Goal: Information Seeking & Learning: Learn about a topic

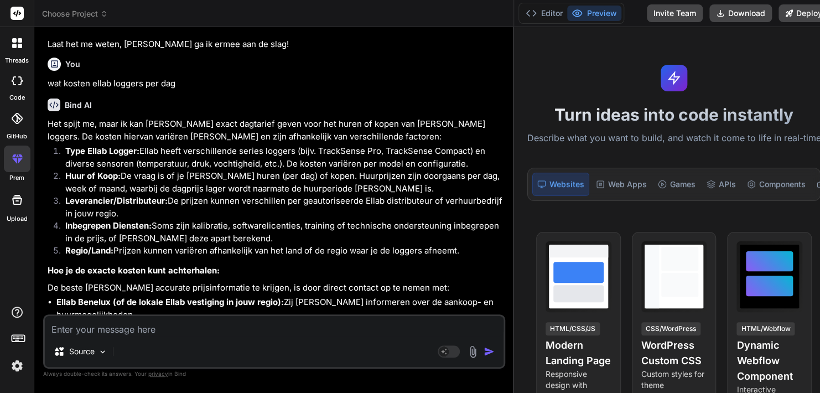
scroll to position [9261, 0]
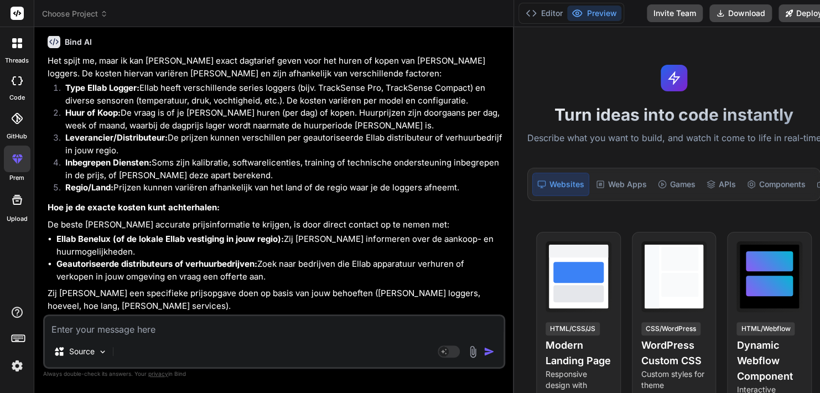
click at [238, 321] on textarea at bounding box center [274, 326] width 459 height 20
type textarea "w"
type textarea "x"
type textarea "wa"
type textarea "x"
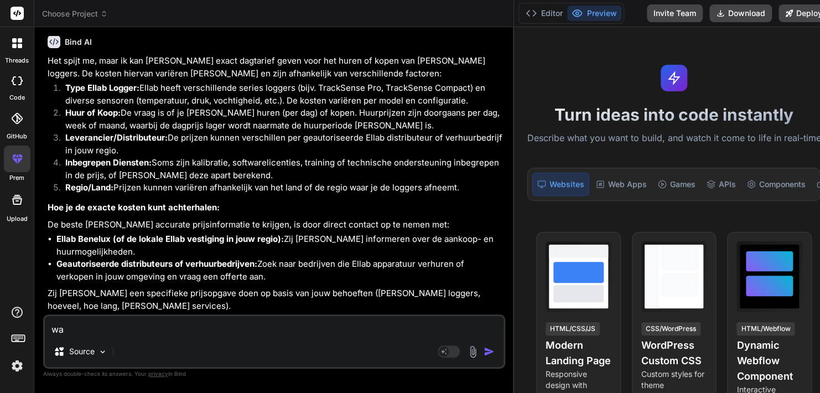
type textarea "wat"
type textarea "x"
type textarea "wat"
type textarea "x"
type textarea "wat i"
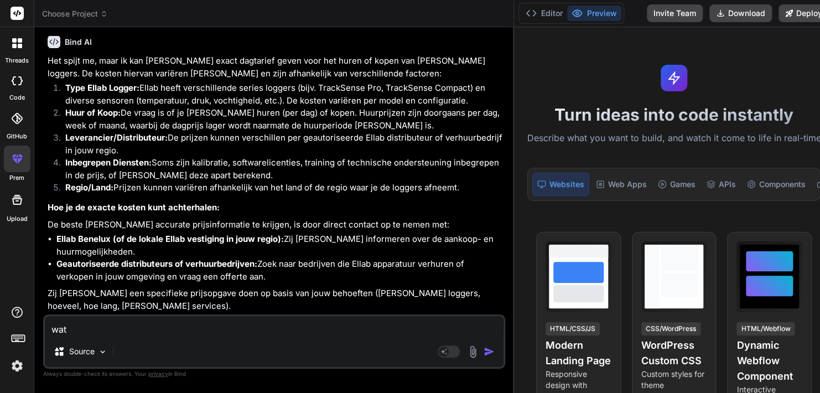
type textarea "x"
type textarea "wat is"
type textarea "x"
type textarea "wat is"
type textarea "x"
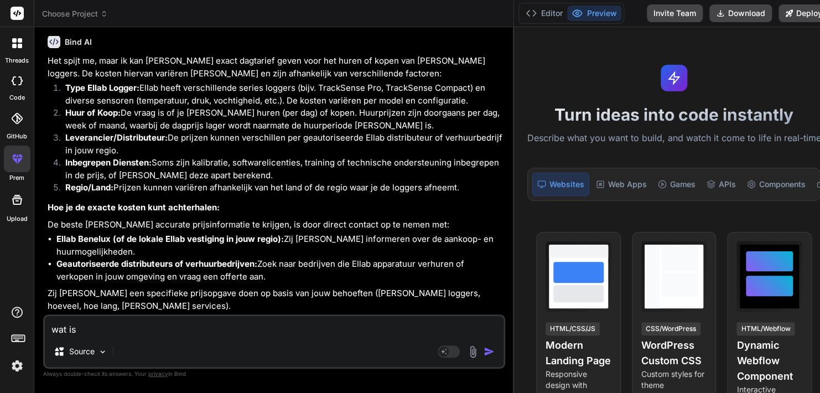
type textarea "wat is d"
type textarea "x"
type textarea "wat is de"
type textarea "x"
type textarea "wat is de"
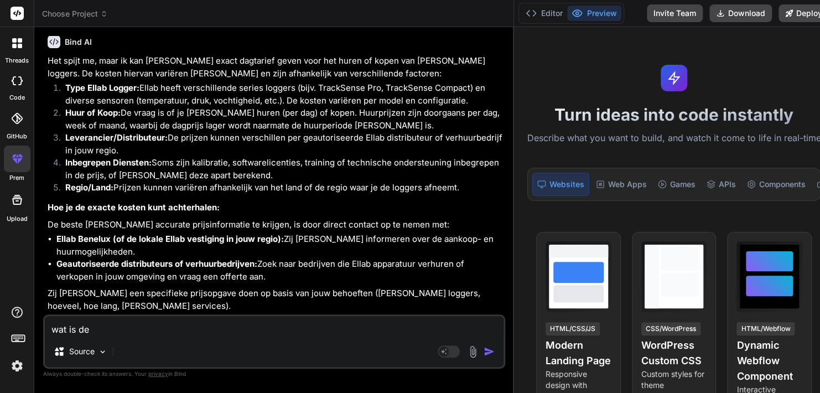
type textarea "x"
type textarea "wat is de o"
type textarea "x"
type textarea "wat is de om"
type textarea "x"
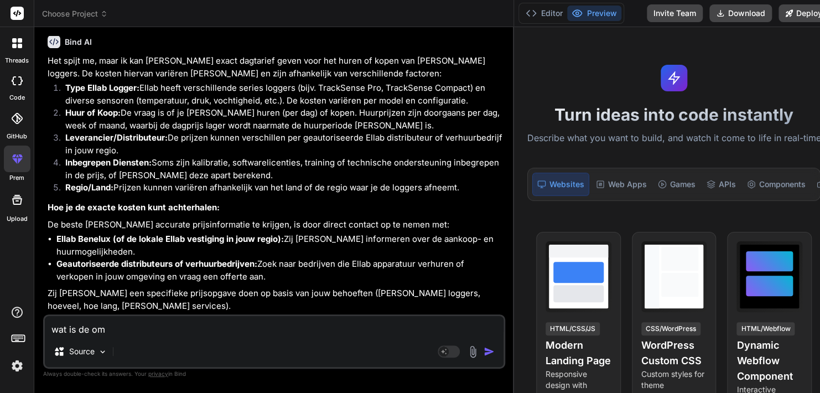
type textarea "wat is de omz"
type textarea "x"
type textarea "wat is de omze"
type textarea "x"
type textarea "wat is de omzet"
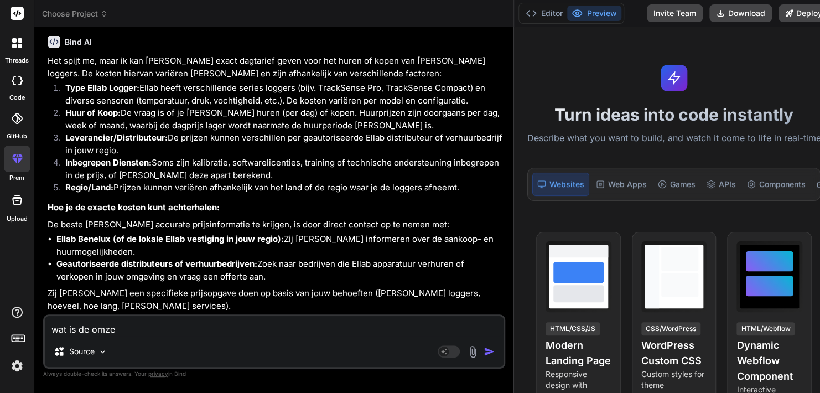
type textarea "x"
type textarea "wat is de omzet"
type textarea "x"
type textarea "wat is de omzet v"
type textarea "x"
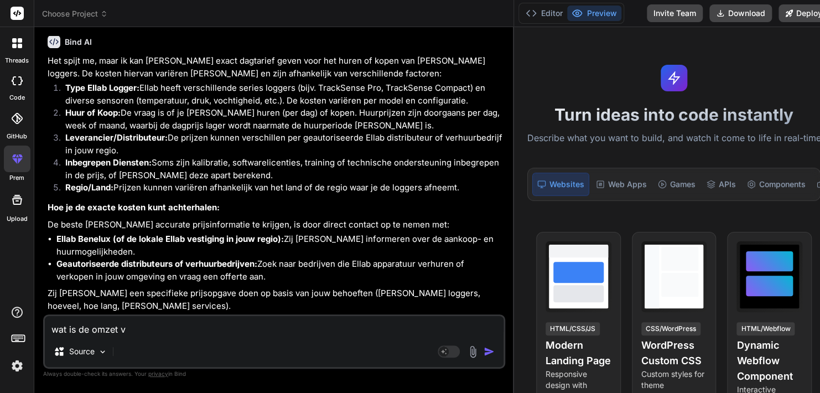
type textarea "wat is de omzet va"
type textarea "x"
type textarea "wat is de omzet van"
type textarea "x"
type textarea "wat is de omzet van"
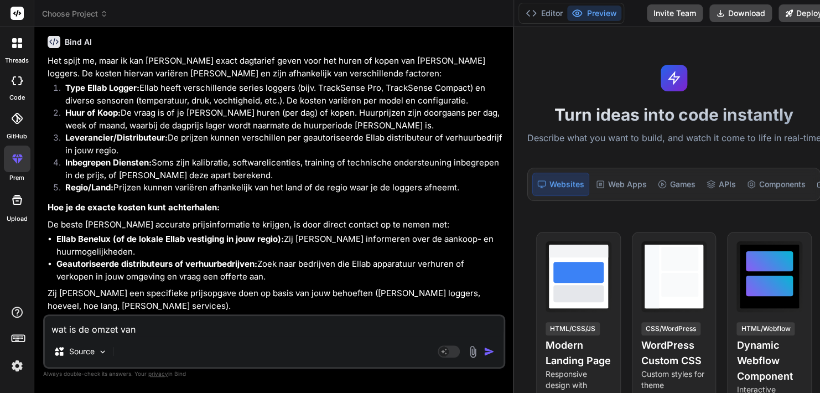
type textarea "x"
type textarea "wat is de omzet van n"
type textarea "x"
type textarea "wat is de omzet van no"
type textarea "x"
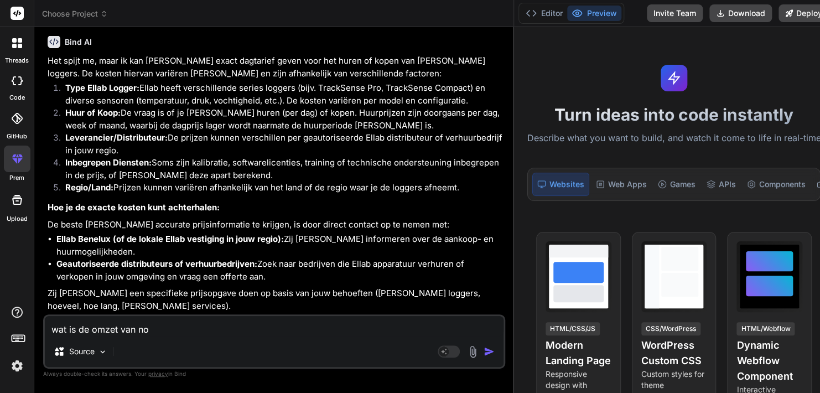
type textarea "wat is de omzet van nor"
type textarea "x"
type textarea "wat is de omzet van norm"
type textarea "x"
type textarea "wat is de omzet van norme"
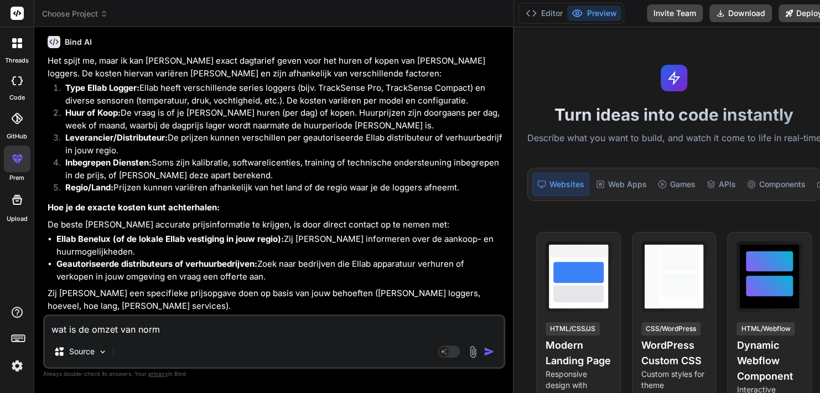
type textarea "x"
type textarea "wat is de omzet van normec"
type textarea "x"
type textarea "wat is de omzet van normec"
type textarea "x"
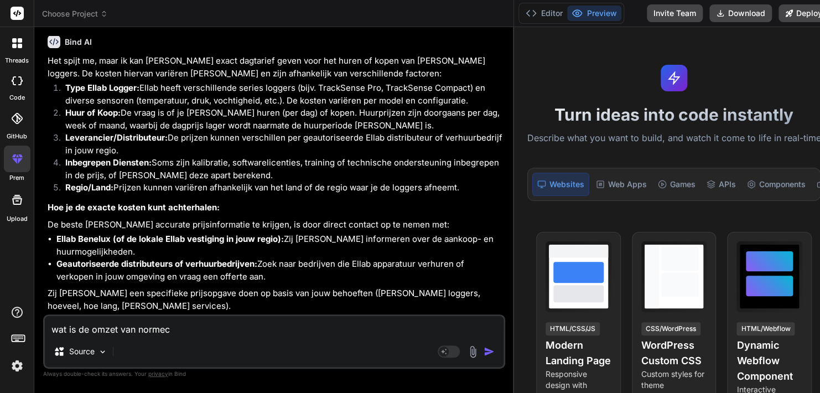
type textarea "wat is de omzet van normec a"
type textarea "x"
type textarea "wat is de omzet van normec ad"
type textarea "x"
type textarea "wat is de omzet van normec adv"
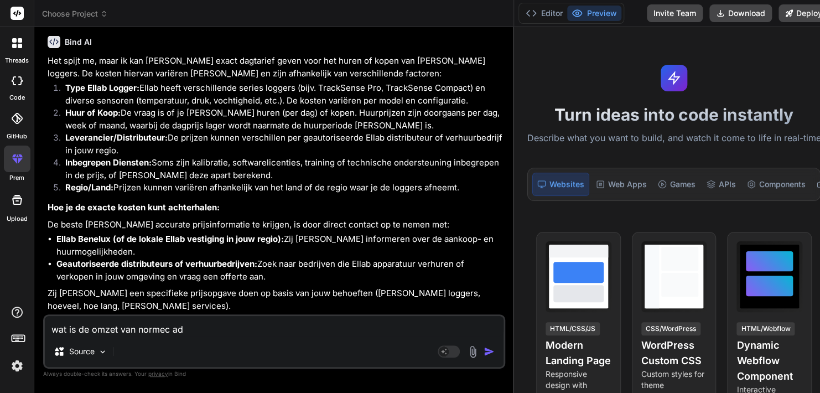
type textarea "x"
type textarea "wat is de omzet van normec advi"
type textarea "x"
type textarea "wat is de omzet van normec advip"
type textarea "x"
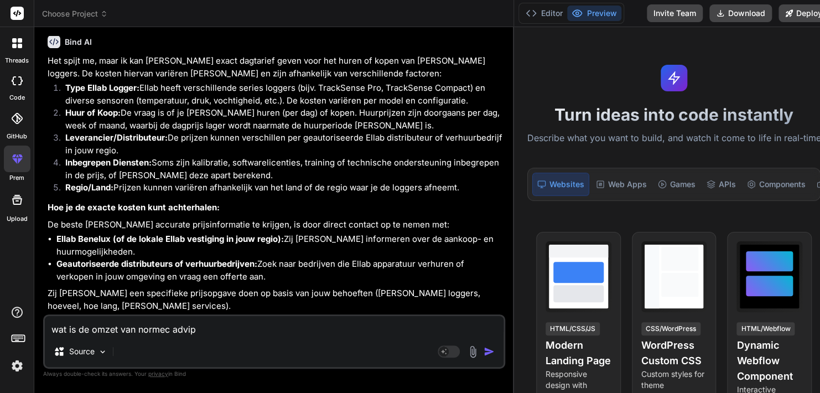
type textarea "wat is de omzet van normec advipr"
type textarea "x"
type textarea "wat is de omzet van normec advipro"
type textarea "x"
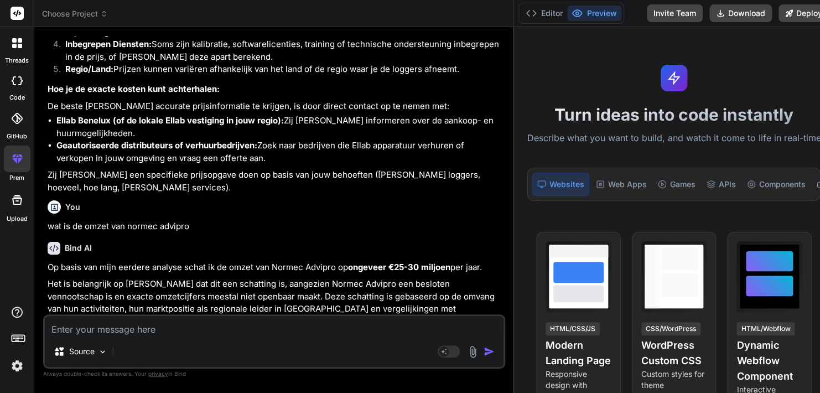
scroll to position [9394, 0]
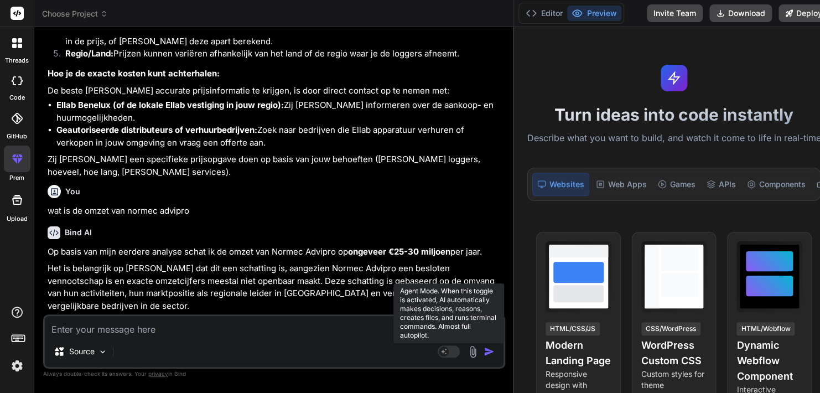
click at [439, 349] on rect at bounding box center [444, 351] width 10 height 10
type textarea "x"
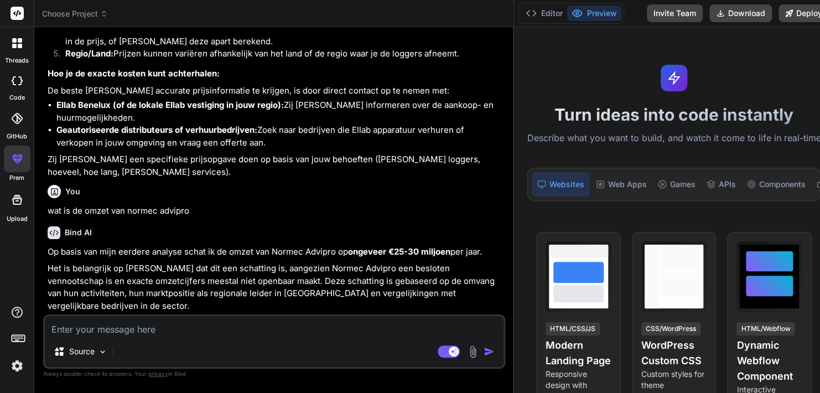
click at [180, 330] on textarea at bounding box center [274, 326] width 459 height 20
click at [614, 181] on div "Web Apps" at bounding box center [621, 184] width 60 height 23
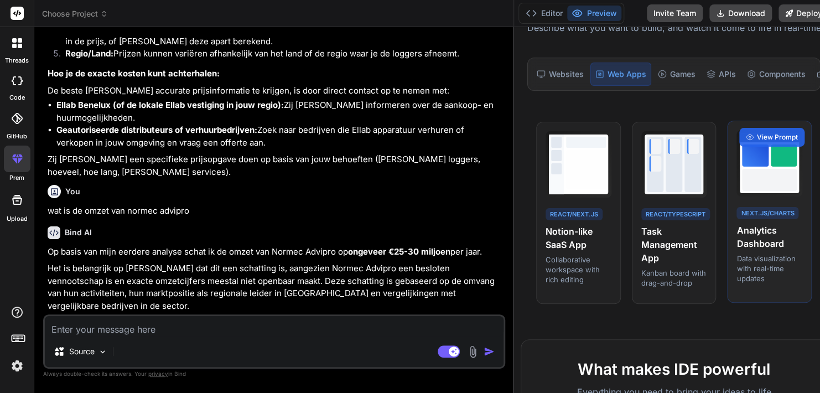
scroll to position [0, 0]
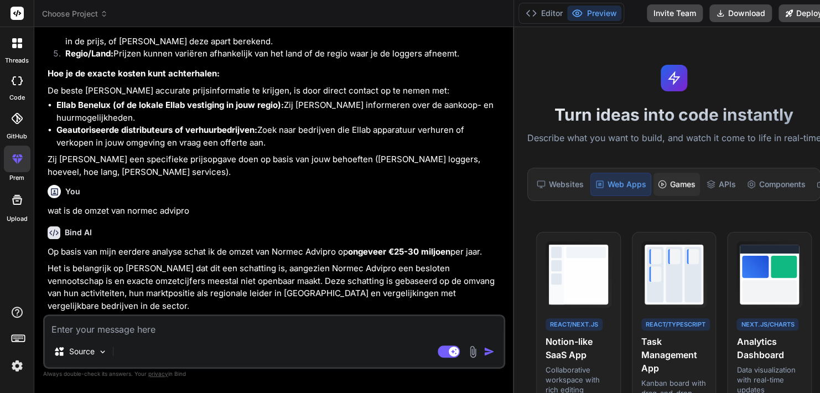
click at [660, 186] on div "Games" at bounding box center [676, 184] width 46 height 23
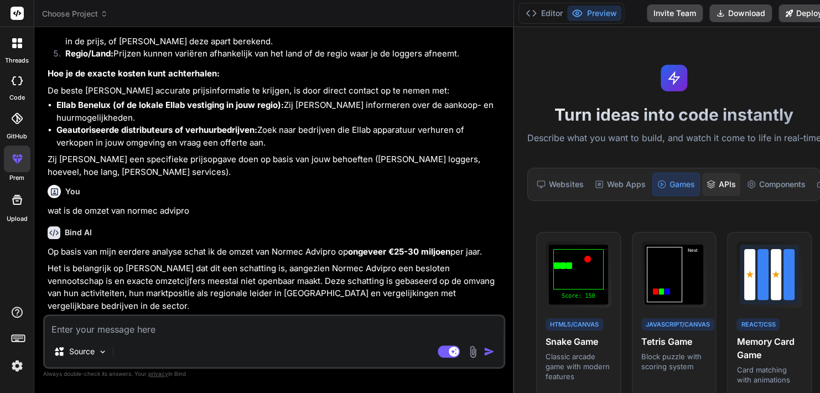
click at [715, 194] on div "APIs" at bounding box center [721, 184] width 38 height 23
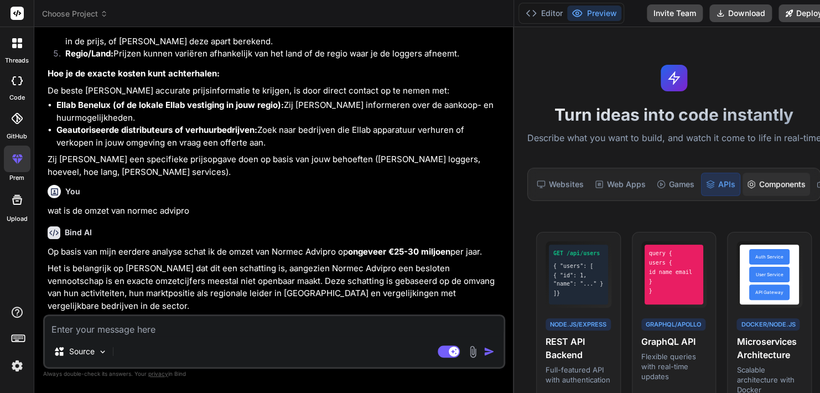
click at [767, 190] on div "Components" at bounding box center [775, 184] width 67 height 23
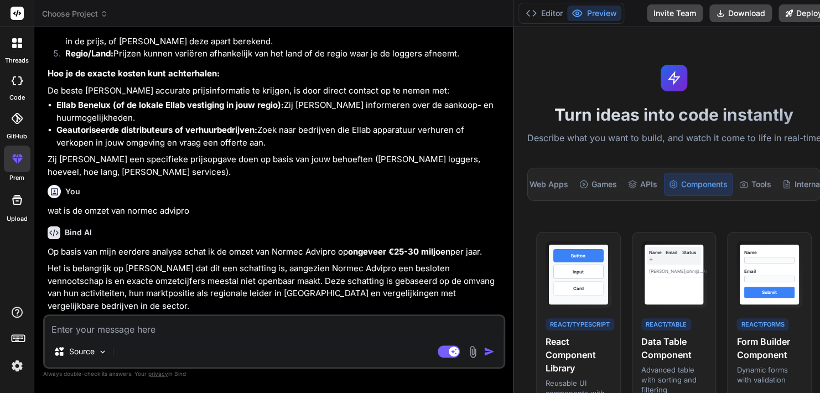
scroll to position [0, 124]
click at [702, 189] on div "Tools" at bounding box center [722, 184] width 41 height 23
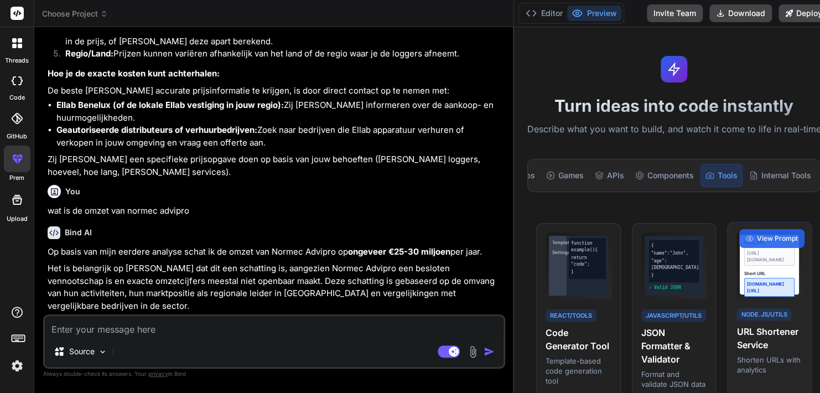
scroll to position [0, 0]
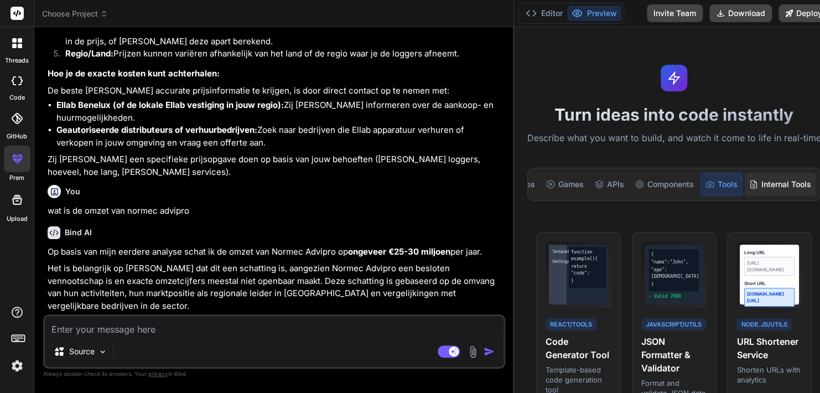
click at [749, 184] on div "Internal Tools" at bounding box center [780, 184] width 71 height 23
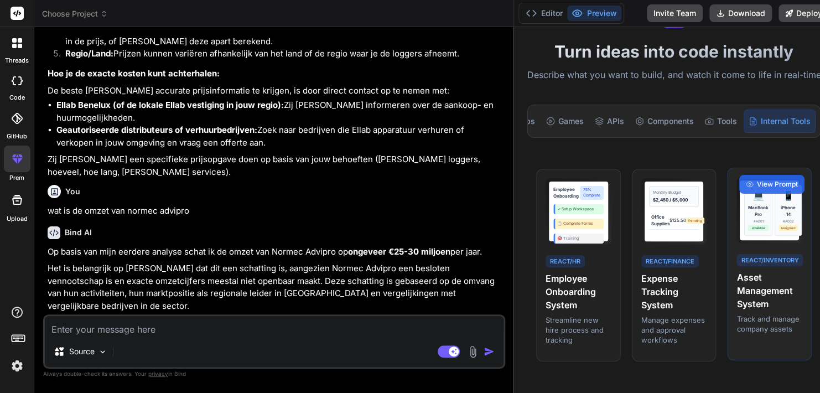
scroll to position [64, 0]
click at [757, 189] on span "View Prompt" at bounding box center [777, 184] width 41 height 10
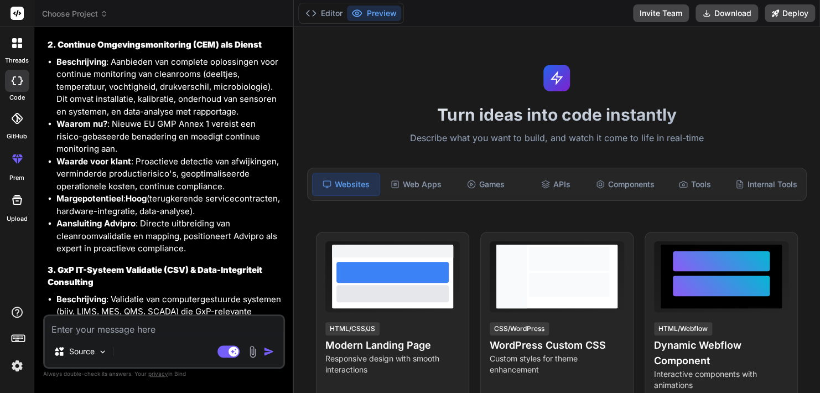
scroll to position [7854, 0]
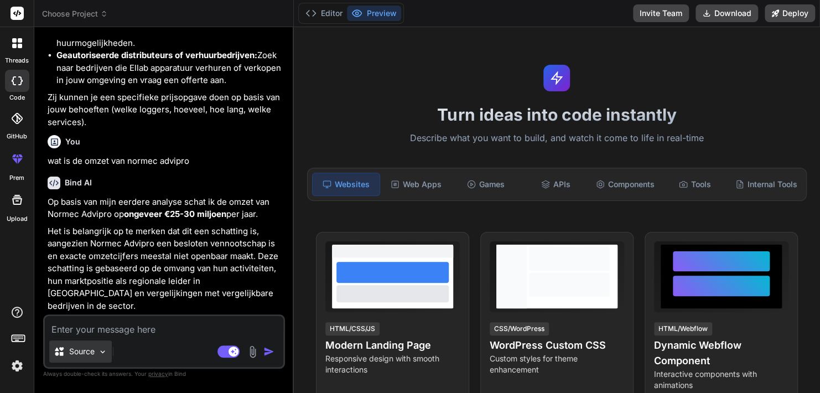
click at [105, 355] on img at bounding box center [102, 351] width 9 height 9
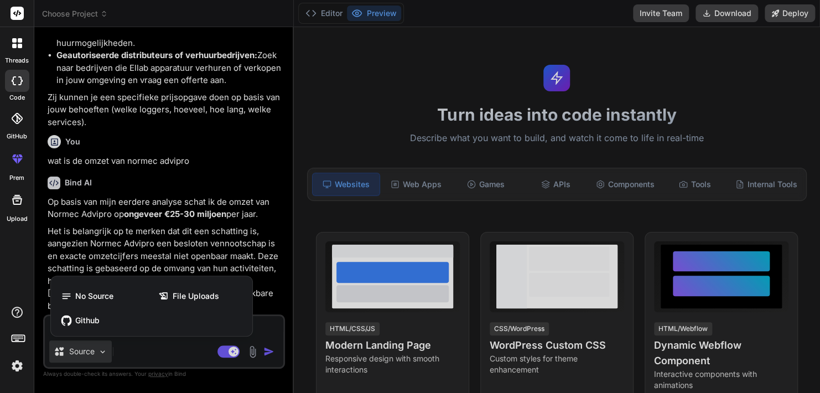
click at [167, 352] on div at bounding box center [410, 196] width 820 height 393
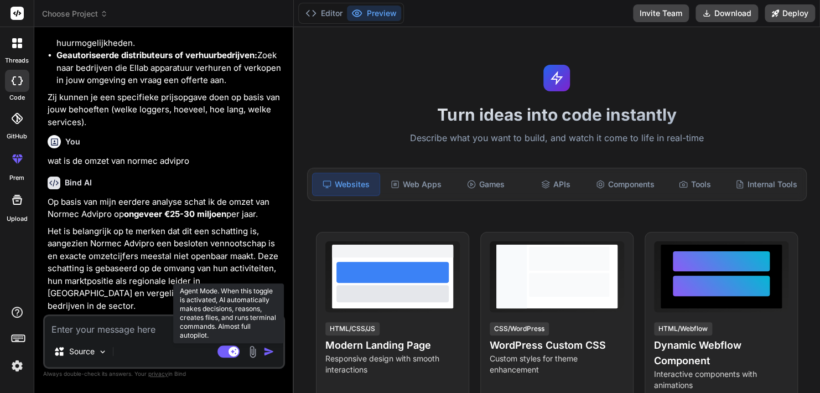
click at [226, 355] on rect at bounding box center [228, 351] width 22 height 12
click at [226, 355] on rect at bounding box center [224, 351] width 10 height 10
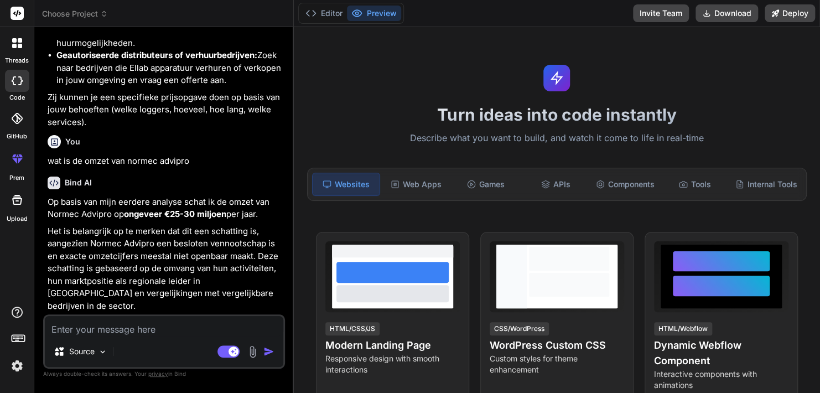
click at [250, 352] on img at bounding box center [252, 351] width 13 height 13
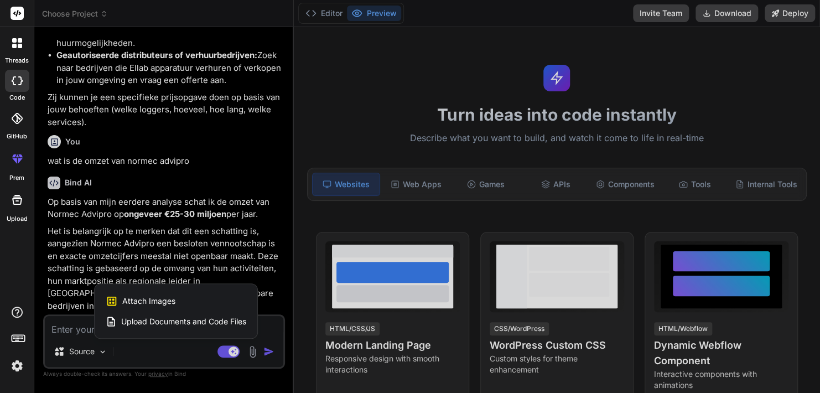
click at [250, 352] on div at bounding box center [410, 196] width 820 height 393
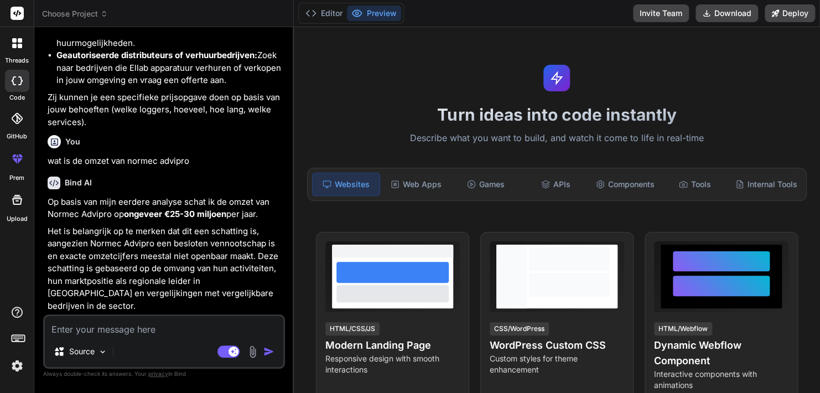
click at [15, 155] on icon at bounding box center [17, 158] width 13 height 13
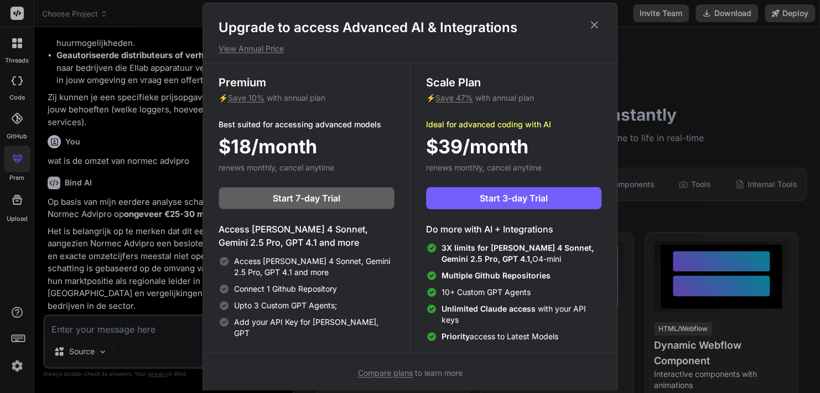
click at [595, 24] on icon at bounding box center [594, 25] width 7 height 7
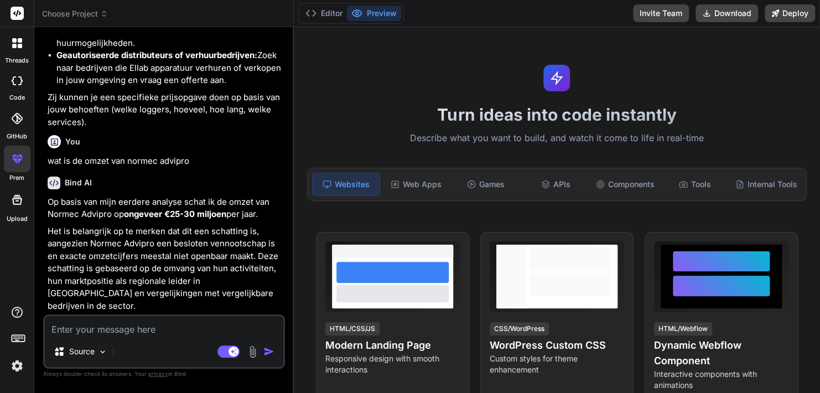
click at [14, 49] on div at bounding box center [17, 43] width 23 height 23
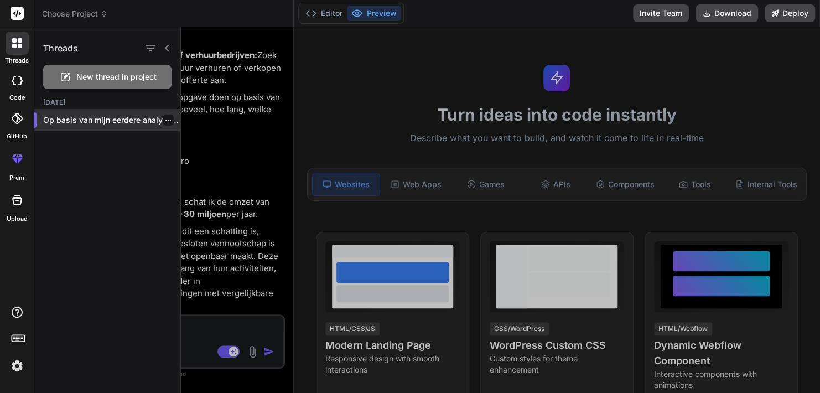
click at [84, 118] on p "Op basis van mijn eerdere analyse schat..." at bounding box center [111, 120] width 137 height 11
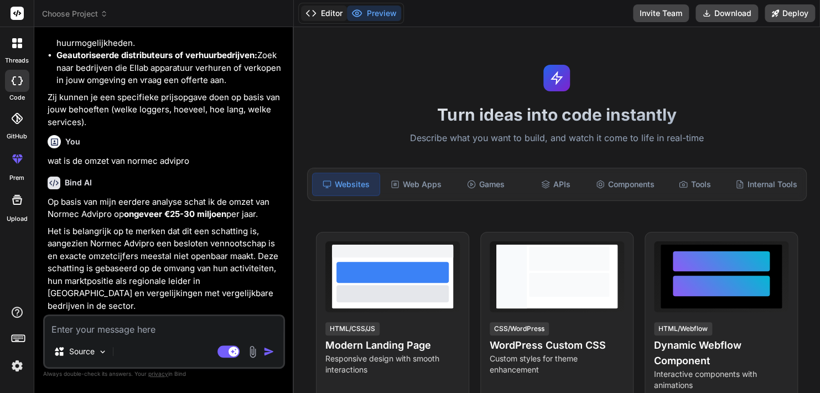
click at [330, 13] on button "Editor" at bounding box center [324, 13] width 46 height 15
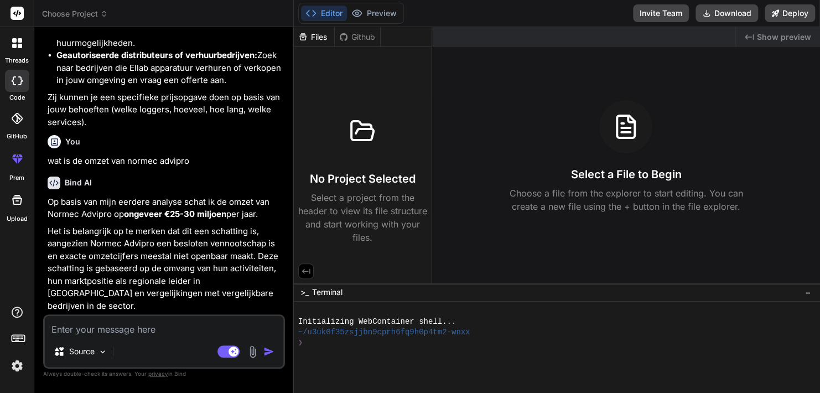
click at [311, 38] on div "Files" at bounding box center [314, 37] width 40 height 11
click at [360, 19] on icon at bounding box center [356, 13] width 11 height 11
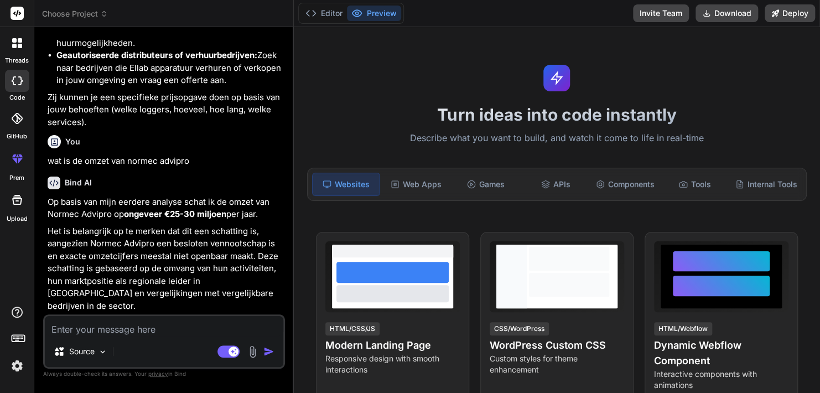
click at [16, 365] on img at bounding box center [17, 365] width 19 height 19
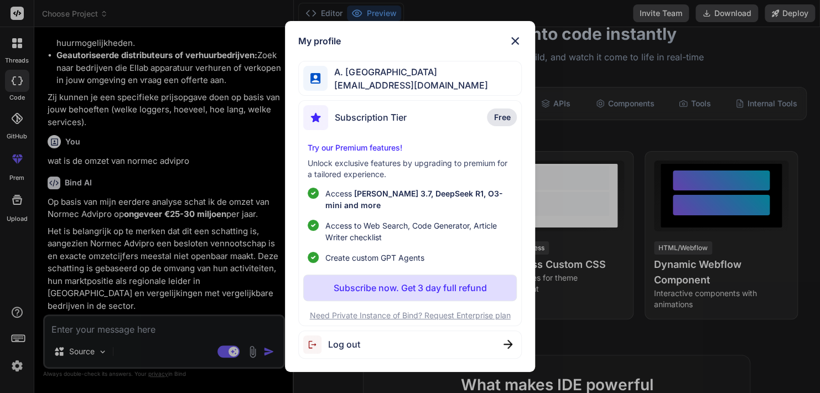
scroll to position [83, 0]
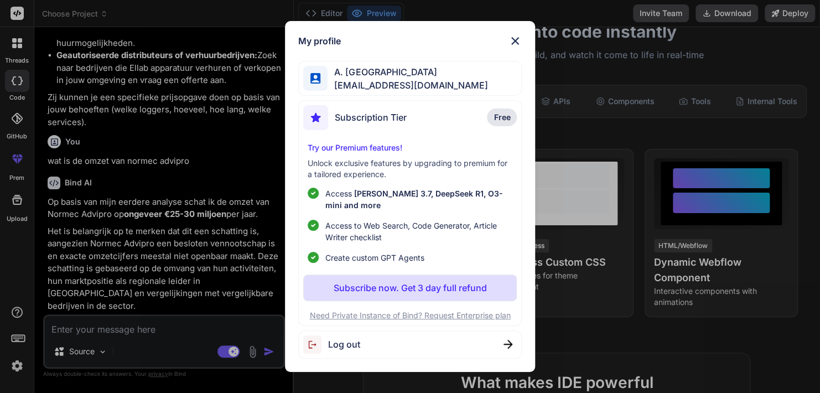
click at [388, 120] on span "Subscription Tier" at bounding box center [371, 117] width 72 height 13
click at [515, 34] on img at bounding box center [514, 40] width 13 height 13
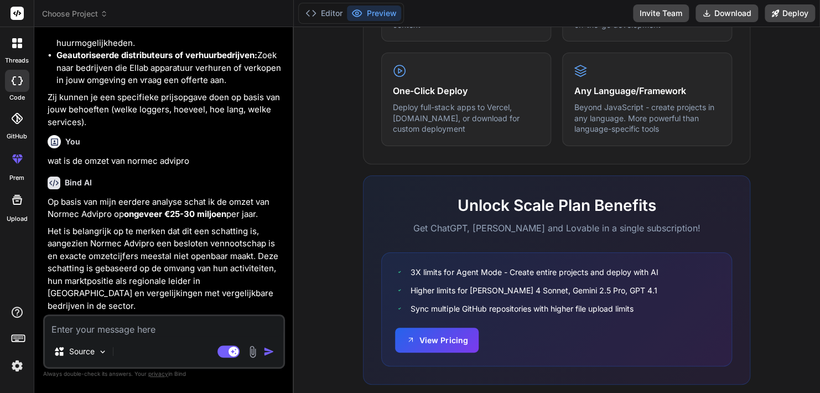
scroll to position [686, 0]
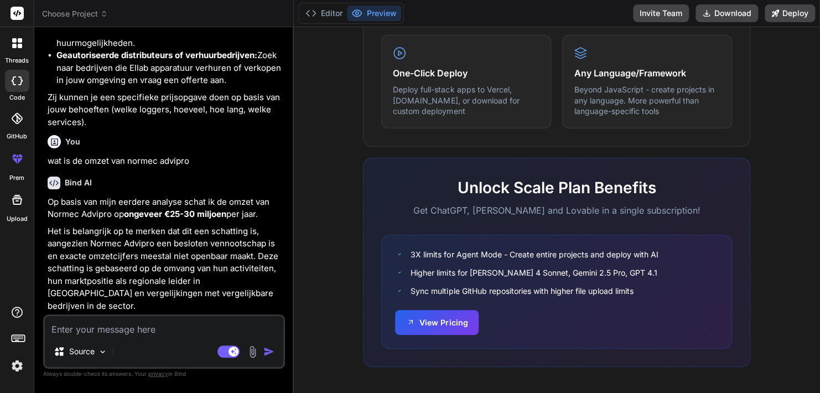
click at [101, 335] on textarea at bounding box center [164, 326] width 238 height 20
type textarea "x"
type textarea "g"
type textarea "x"
type textarea "ge"
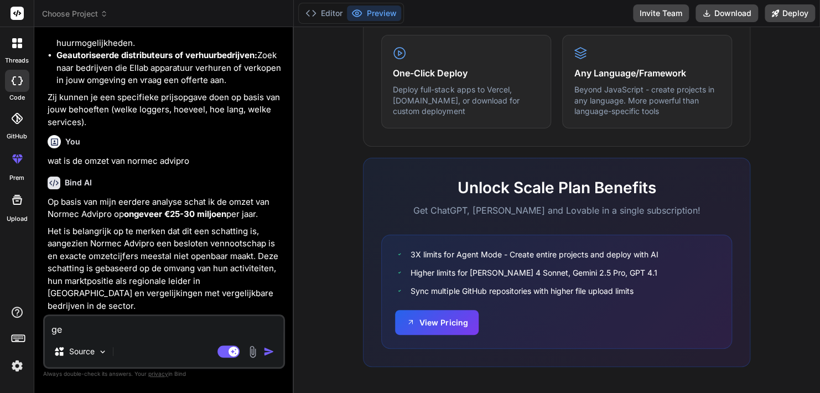
type textarea "x"
type textarea "gee"
type textarea "x"
type textarea "geef"
type textarea "x"
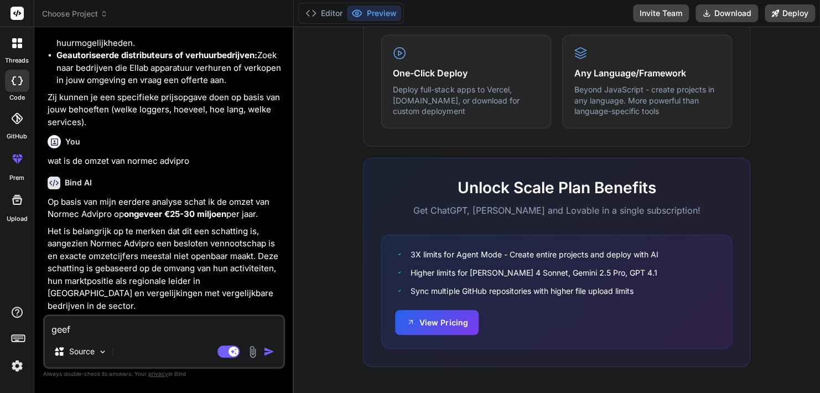
type textarea "geef"
type textarea "x"
type textarea "geef 5"
type textarea "x"
type textarea "geef 5"
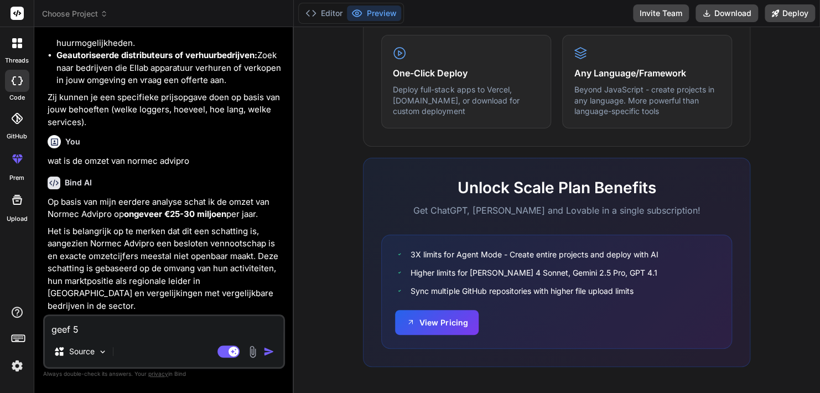
type textarea "x"
type textarea "geef 5 c"
type textarea "x"
type textarea "geef 5 cl"
type textarea "x"
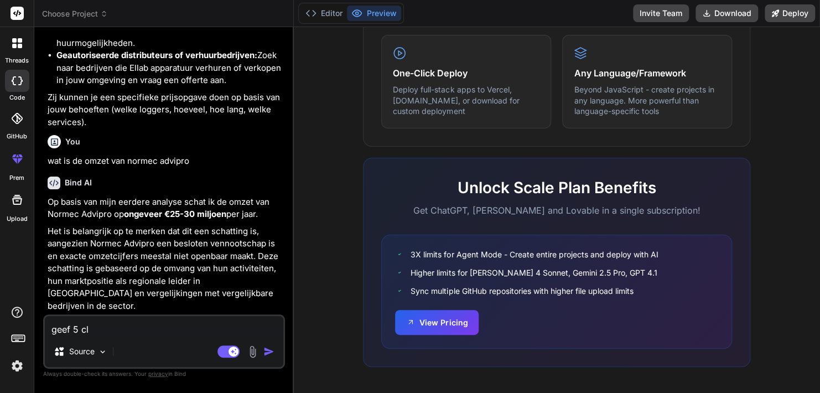
type textarea "geef 5 cle"
type textarea "x"
type textarea "geef 5 clea"
type textarea "x"
type textarea "geef 5 clean"
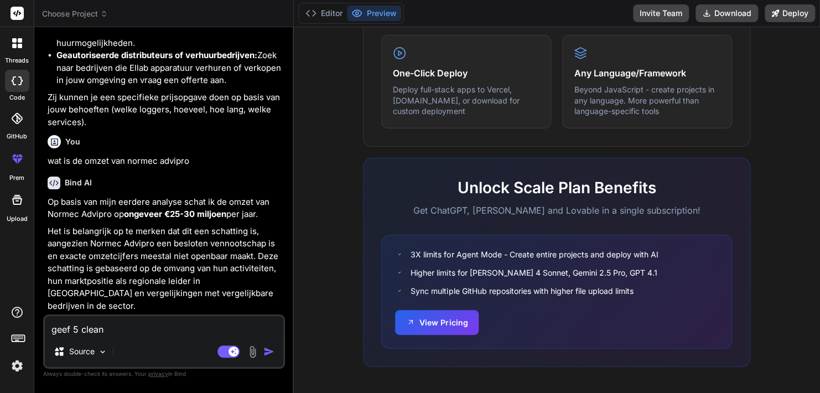
type textarea "x"
type textarea "geef 5 cleanr"
type textarea "x"
type textarea "geef 5 cleanro"
type textarea "x"
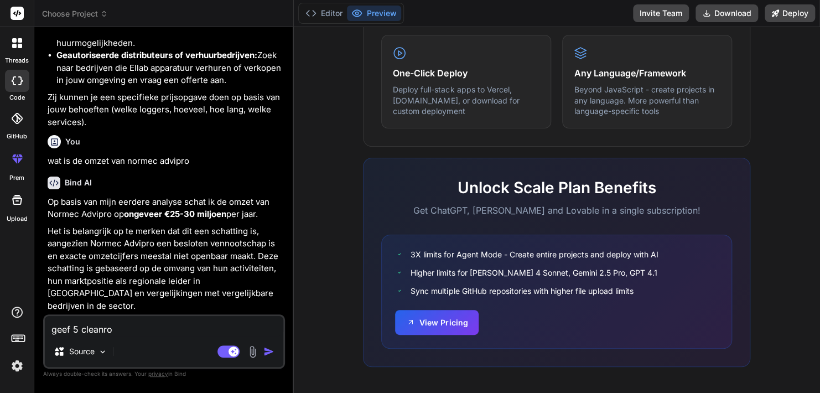
type textarea "geef 5 cleanroo"
type textarea "x"
type textarea "geef 5 cleanroom"
type textarea "x"
type textarea "geef 5 cleanroom v"
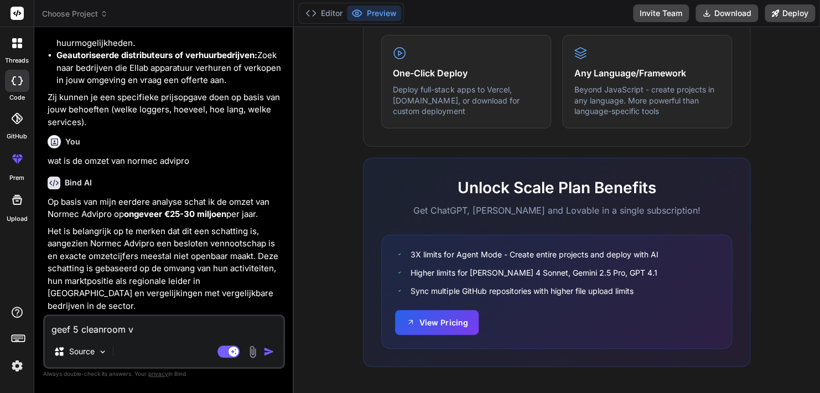
type textarea "x"
type textarea "geef 5 cleanroom va"
type textarea "x"
type textarea "geef 5 cleanroom val"
type textarea "x"
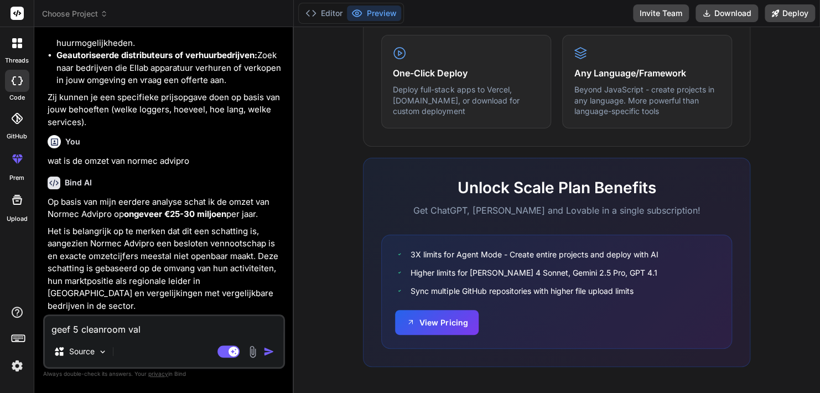
type textarea "geef 5 cleanroom vali"
type textarea "x"
type textarea "geef 5 cleanroom valid"
type textarea "x"
type textarea "geef 5 cleanroom valida"
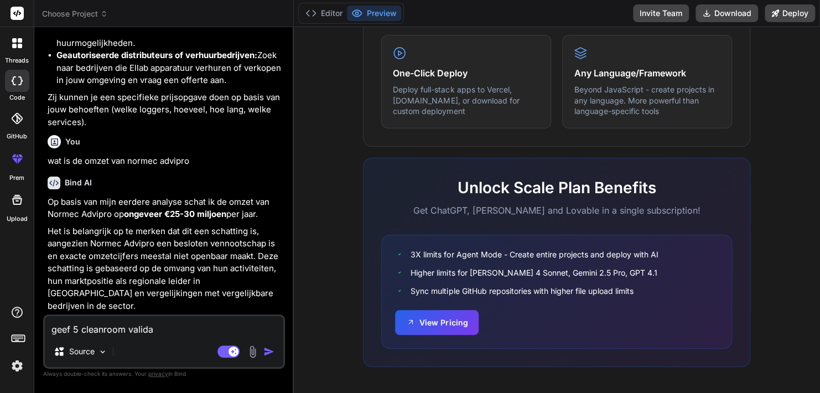
type textarea "x"
type textarea "geef 5 cleanroom validat"
type textarea "x"
type textarea "geef 5 cleanroom validati"
type textarea "x"
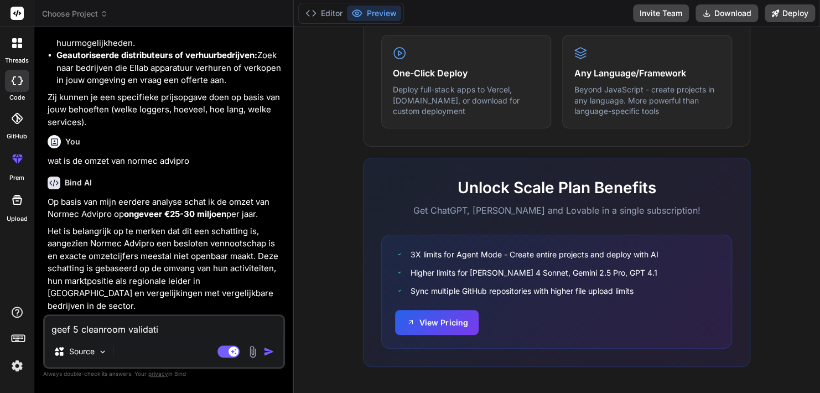
type textarea "geef 5 cleanroom validatio"
type textarea "x"
type textarea "geef 5 cleanroom validation"
type textarea "x"
type textarea "geef 5 cleanroom validation"
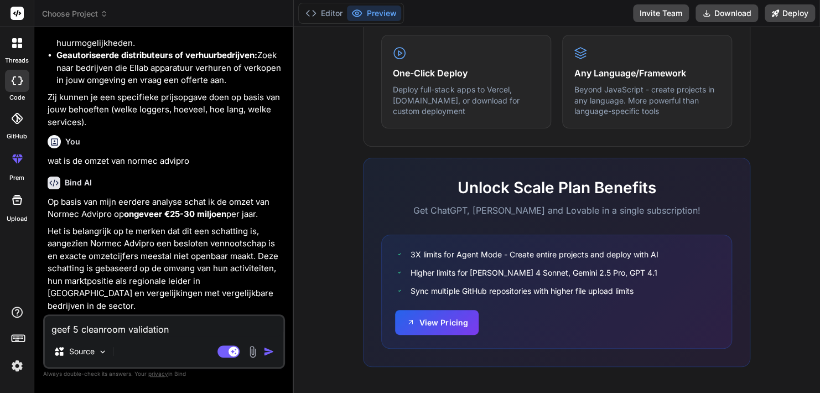
type textarea "x"
type textarea "geef 5 cleanroom validation"
type textarea "x"
type textarea "geef 5 cleanroom validatio"
type textarea "x"
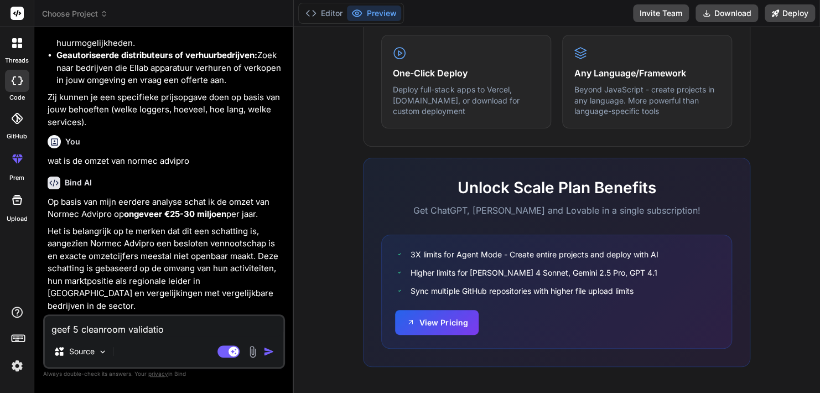
type textarea "geef 5 cleanroom validati"
type textarea "x"
type textarea "geef 5 cleanroom validatie"
type textarea "x"
type textarea "geef 5 cleanroom validatie"
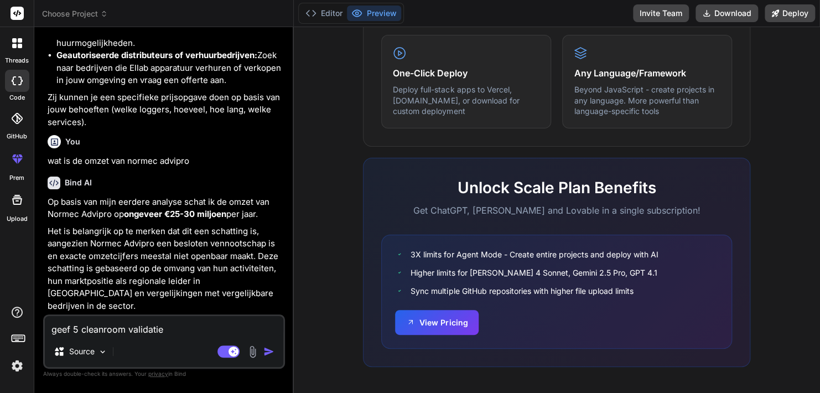
type textarea "x"
type textarea "geef 5 cleanroom validatie m"
type textarea "x"
type textarea "geef 5 cleanroom validatie mo"
type textarea "x"
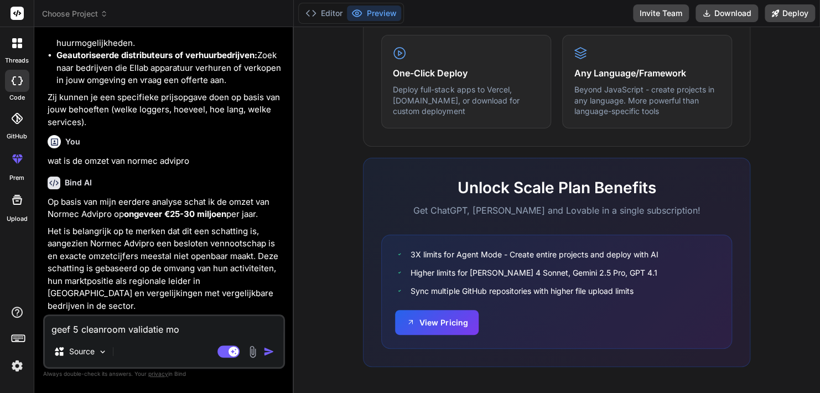
type textarea "geef 5 cleanroom validatie moe"
type textarea "x"
type textarea "geef 5 cleanroom validatie moei"
type textarea "x"
type textarea "geef 5 cleanroom validatie moeil"
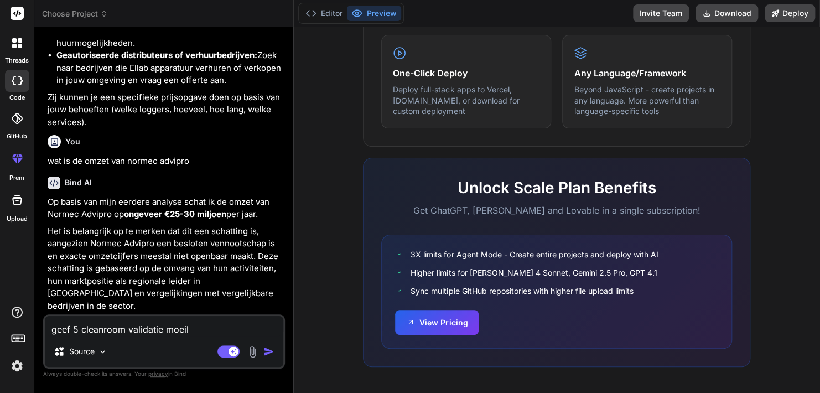
type textarea "x"
type textarea "geef 5 cleanroom validatie moeili"
type textarea "x"
type textarea "geef 5 cleanroom validatie moeilij"
type textarea "x"
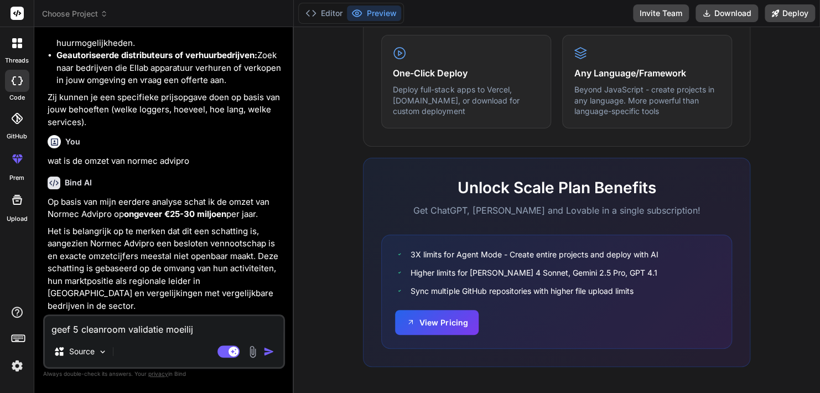
type textarea "geef 5 cleanroom validatie moeilijk"
type textarea "x"
type textarea "geef 5 cleanroom validatie moeilijkh"
type textarea "x"
type textarea "geef 5 cleanroom validatie moeilijkhe"
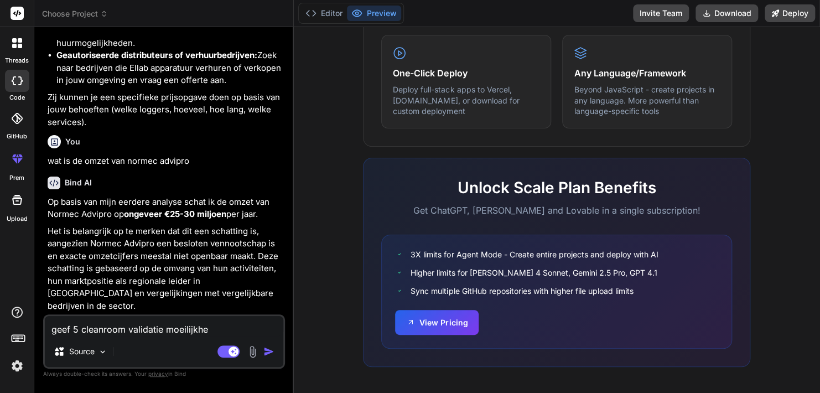
type textarea "x"
type textarea "geef 5 cleanroom validatie moeilijkh"
type textarea "x"
type textarea "geef 5 cleanroom validatie moeilijk"
type textarea "x"
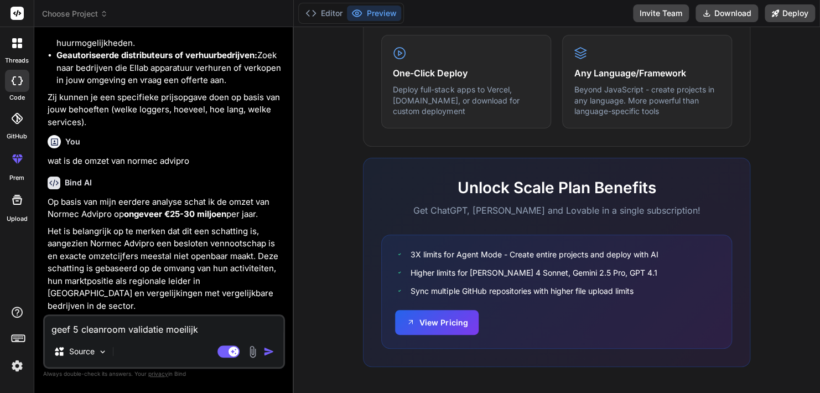
type textarea "geef 5 cleanroom validatie moeilij"
type textarea "x"
type textarea "geef 5 cleanroom validatie moeili"
type textarea "x"
type textarea "geef 5 cleanroom validatie moeil"
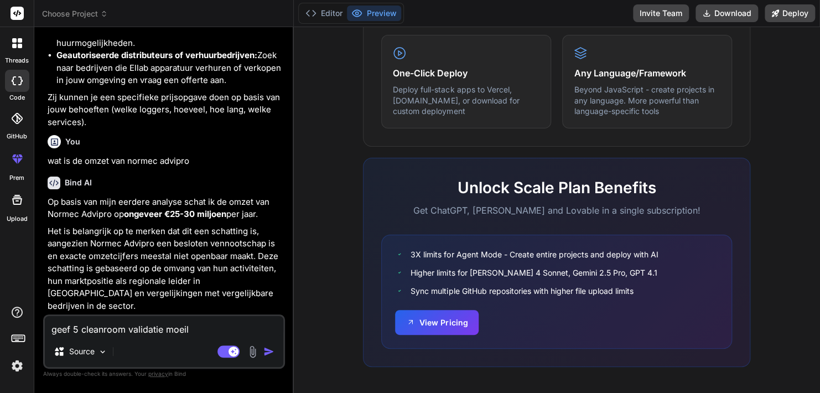
type textarea "x"
type textarea "geef 5 cleanroom validatie moei"
type textarea "x"
type textarea "geef 5 cleanroom validatie moe"
type textarea "x"
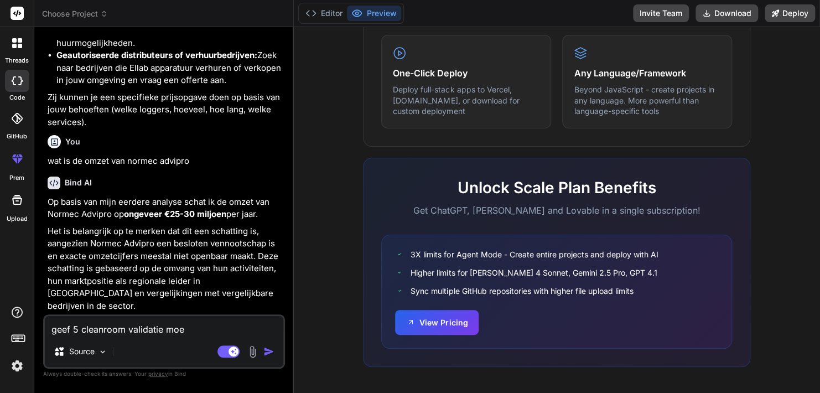
type textarea "geef 5 cleanroom validatie mo"
type textarea "x"
type textarea "geef 5 cleanroom validatie m"
type textarea "x"
type textarea "geef 5 cleanroom validatie"
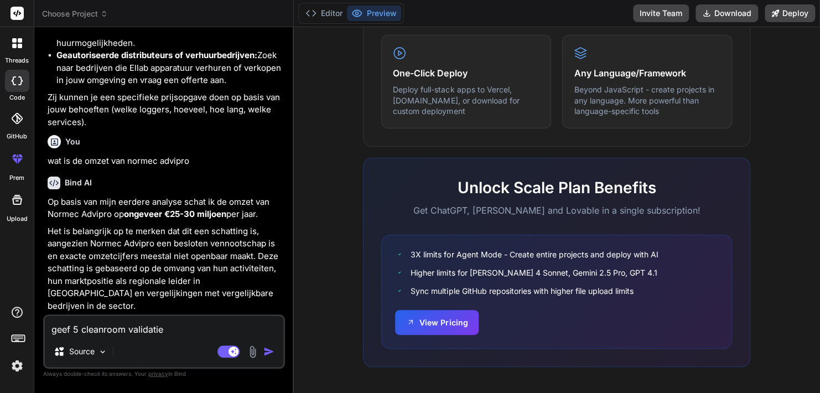
type textarea "x"
type textarea "geef 5 cleanroom validatie s"
type textarea "x"
type textarea "geef 5 cleanroom validatie st"
type textarea "x"
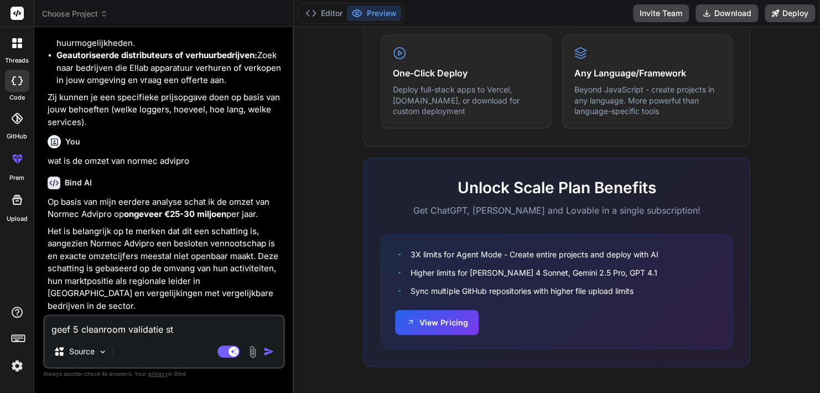
type textarea "geef 5 cleanroom validatie str"
type textarea "x"
type textarea "geef 5 cleanroom validatie stru"
type textarea "x"
type textarea "geef 5 cleanroom validatie strui"
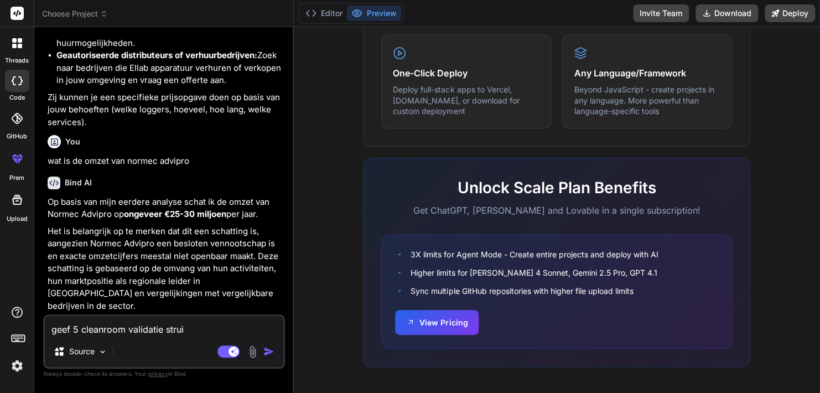
type textarea "x"
type textarea "geef 5 cleanroom validatie struik"
type textarea "x"
type textarea "geef 5 cleanroom validatie struike"
type textarea "x"
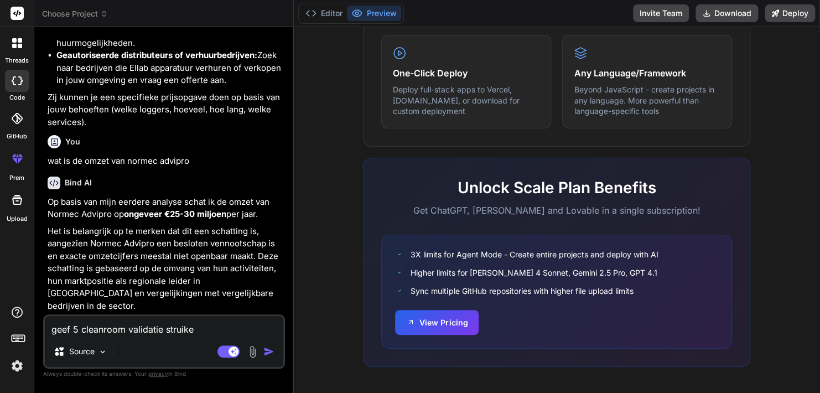
type textarea "geef 5 cleanroom validatie struikel"
type textarea "x"
type textarea "geef 5 cleanroom validatie struikelb"
type textarea "x"
type textarea "geef 5 cleanroom validatie struikelbl"
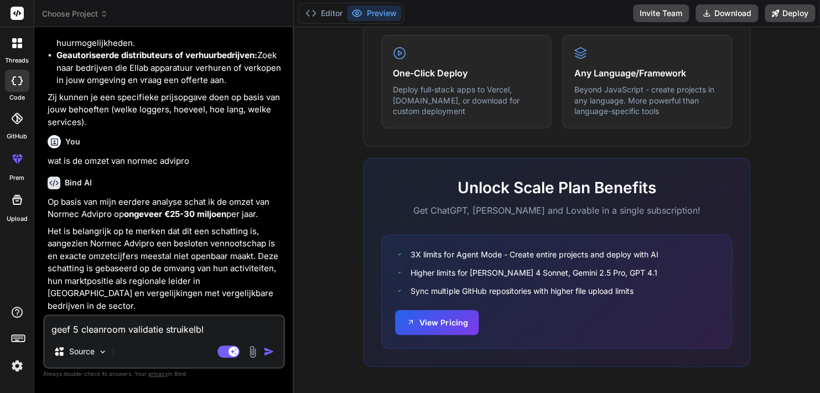
type textarea "x"
type textarea "geef 5 cleanroom validatie struikelblo"
type textarea "x"
type textarea "geef 5 cleanroom validatie struikelblok"
type textarea "x"
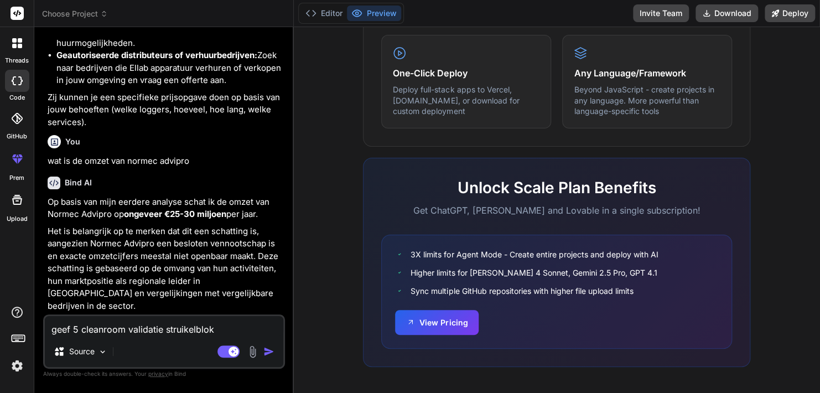
type textarea "geef 5 cleanroom validatie struikelblokk"
type textarea "x"
type textarea "geef 5 cleanroom validatie struikelblokke"
type textarea "x"
type textarea "geef 5 cleanroom validatie struikelblokken"
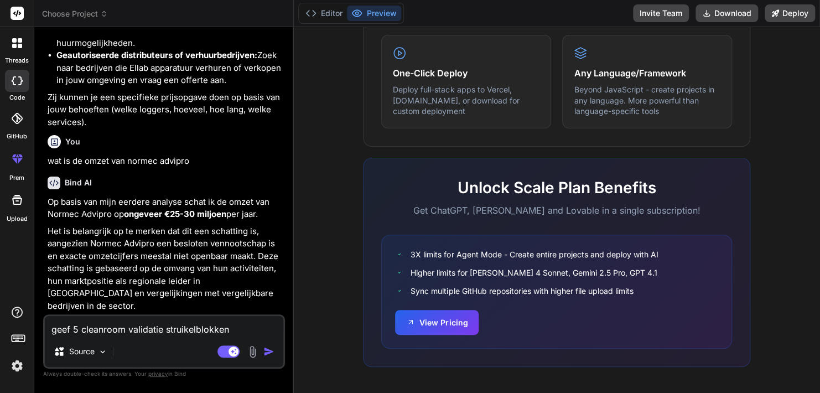
type textarea "x"
type textarea "geef 5 cleanroom validatie struikelblokken"
type textarea "x"
type textarea "geef 5 cleanroom validatie struikelblokken e"
type textarea "x"
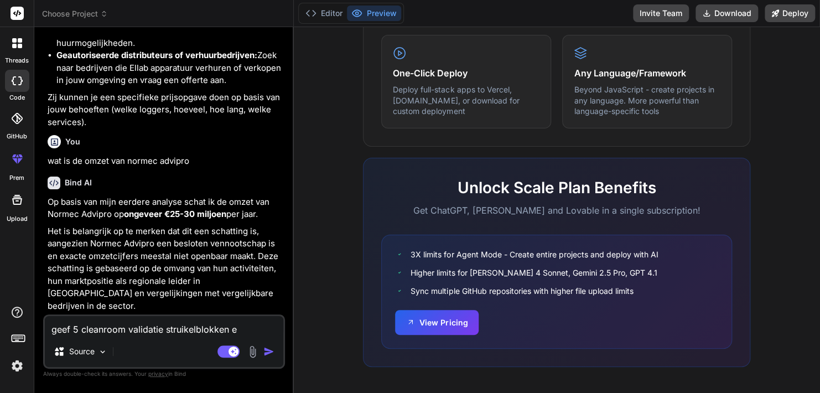
type textarea "geef 5 cleanroom validatie struikelblokken en"
type textarea "x"
type textarea "geef 5 cleanroom validatie struikelblokken en"
type textarea "x"
type textarea "geef 5 cleanroom validatie struikelblokken en o"
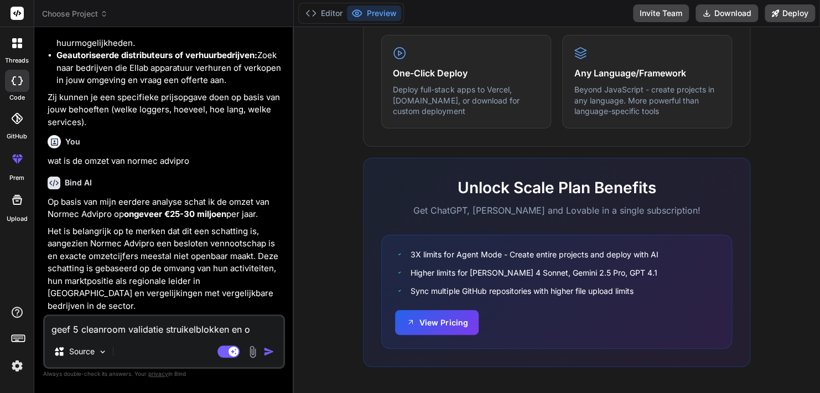
type textarea "x"
type textarea "geef 5 cleanroom validatie struikelblokken en oo"
type textarea "x"
type textarea "geef 5 cleanroom validatie struikelblokken en ook"
type textarea "x"
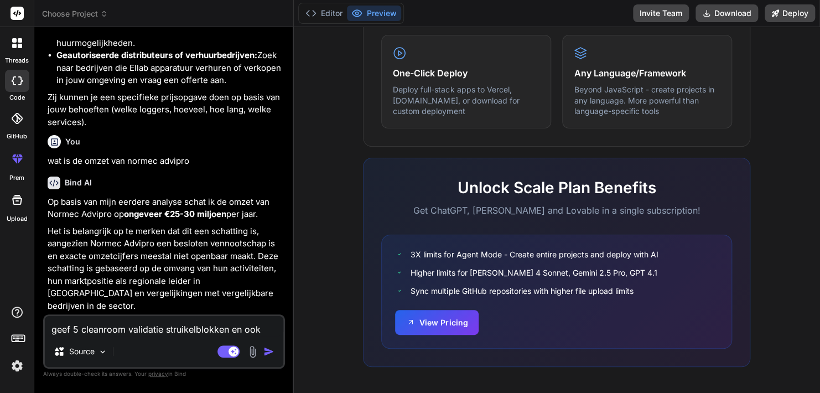
type textarea "geef 5 cleanroom validatie struikelblokken en ook"
type textarea "x"
type textarea "geef 5 cleanroom validatie struikelblokken en ook e"
type textarea "x"
type textarea "geef 5 cleanroom validatie struikelblokken en ook ee"
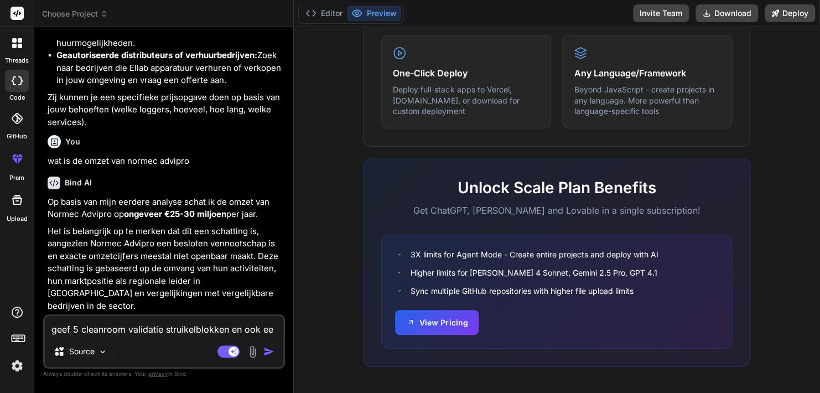
type textarea "x"
type textarea "geef 5 cleanroom validatie struikelblokken en ook een"
type textarea "x"
type textarea "geef 5 cleanroom validatie struikelblokken en ook een"
type textarea "x"
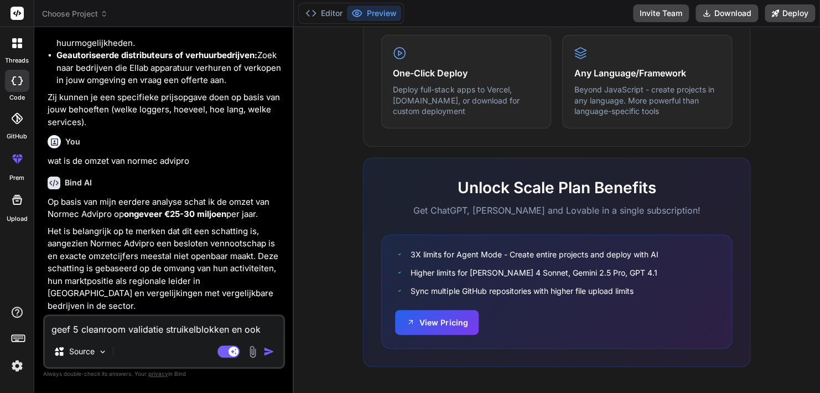
type textarea "geef 5 cleanroom validatie struikelblokken en ook een a"
type textarea "x"
type textarea "geef 5 cleanroom validatie struikelblokken en ook een aa"
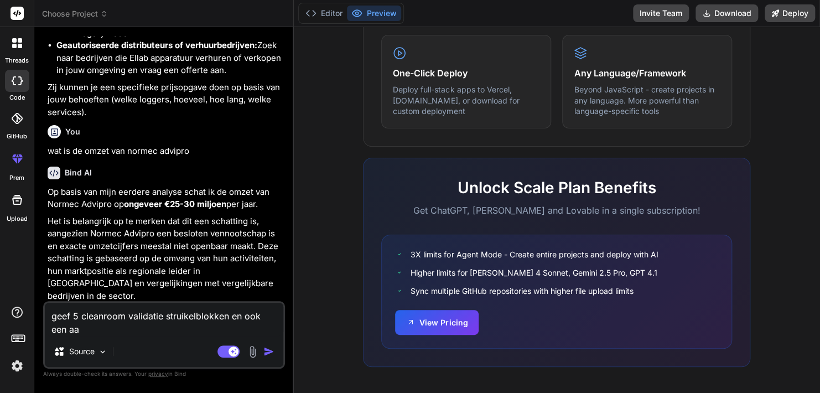
type textarea "x"
type textarea "geef 5 cleanroom validatie struikelblokken en ook een aan"
type textarea "x"
type textarea "geef 5 cleanroom validatie struikelblokken en ook een aanz"
type textarea "x"
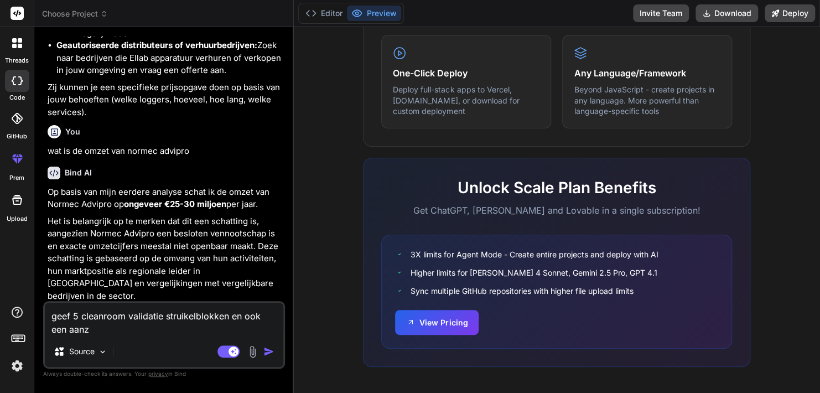
type textarea "geef 5 cleanroom validatie struikelblokken en ook een aanze"
type textarea "x"
type textarea "geef 5 cleanroom validatie struikelblokken en ook een aanzet"
type textarea "x"
type textarea "geef 5 cleanroom validatie struikelblokken en ook een aanzet"
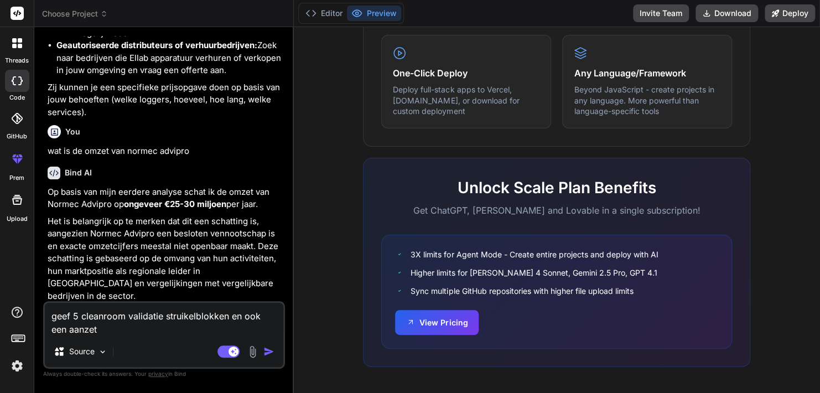
type textarea "x"
type textarea "geef 5 cleanroom validatie struikelblokken en ook een aanzet h"
type textarea "x"
type textarea "geef 5 cleanroom validatie struikelblokken en ook een aanzet ho"
type textarea "x"
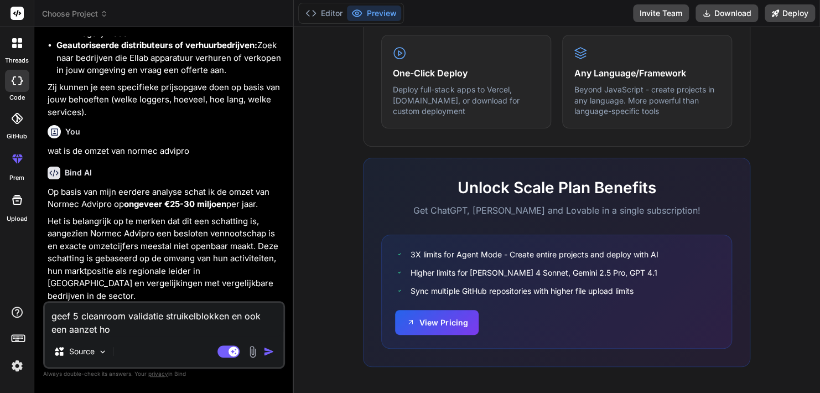
type textarea "geef 5 cleanroom validatie struikelblokken en ook een aanzet hoe"
type textarea "x"
type textarea "geef 5 cleanroom validatie struikelblokken en ook een aanzet hoe j"
type textarea "x"
type textarea "geef 5 cleanroom validatie struikelblokken en ook een aanzet hoe je"
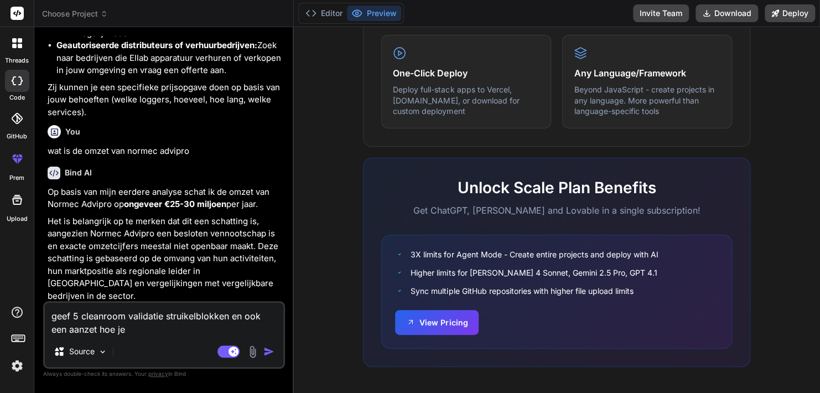
type textarea "x"
type textarea "geef 5 cleanroom validatie struikelblokken en ook een aanzet hoe je"
type textarea "x"
type textarea "geef 5 cleanroom validatie struikelblokken en ook een aanzet hoe je h"
type textarea "x"
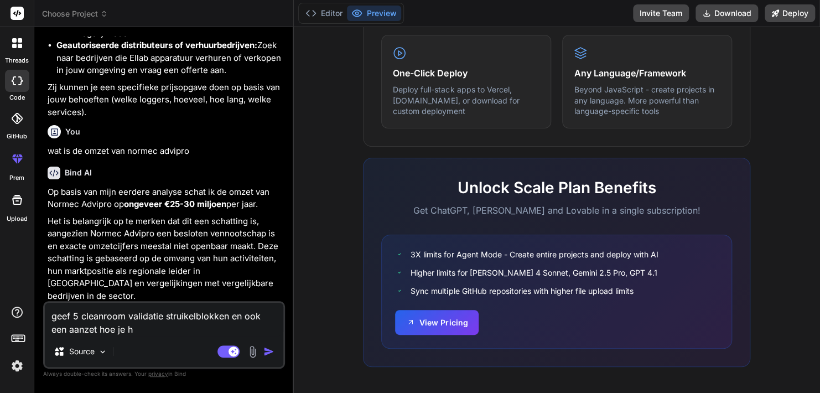
type textarea "geef 5 cleanroom validatie struikelblokken en ook een aanzet hoe je he"
type textarea "x"
type textarea "geef 5 cleanroom validatie struikelblokken en ook een aanzet hoe je het"
type textarea "x"
type textarea "geef 5 cleanroom validatie struikelblokken en ook een aanzet hoe je het"
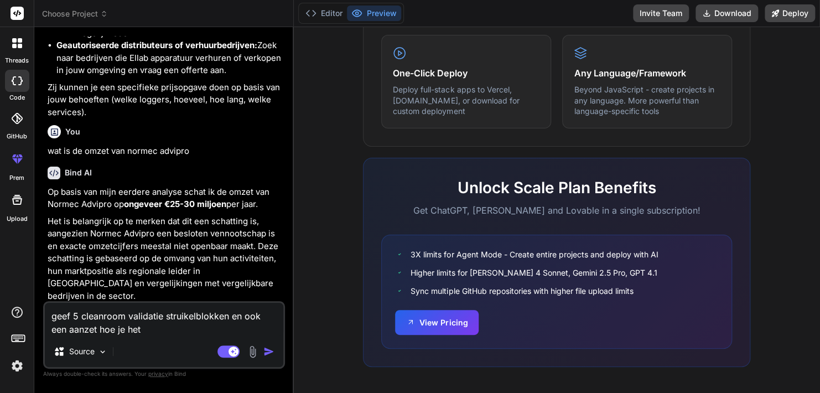
type textarea "x"
type textarea "geef 5 cleanroom validatie struikelblokken en ook een aanzet hoe je het z"
type textarea "x"
type textarea "geef 5 cleanroom validatie struikelblokken en ook een aanzet hoe je het zo"
type textarea "x"
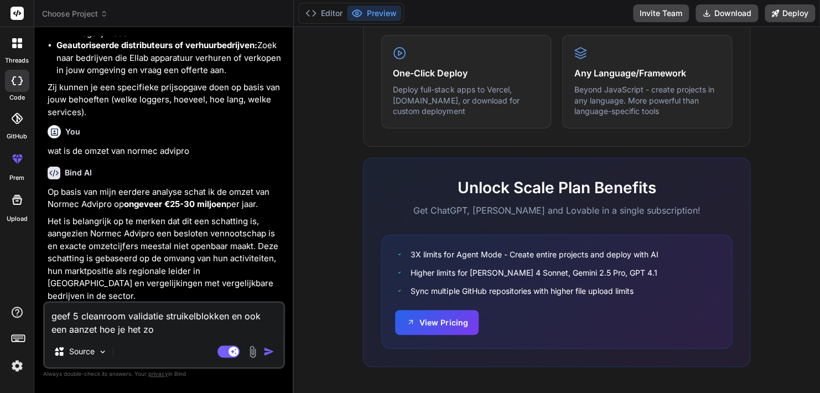
type textarea "geef 5 cleanroom validatie struikelblokken en ook een aanzet hoe je het zou"
type textarea "x"
type textarea "geef 5 cleanroom validatie struikelblokken en ook een aanzet hoe je het zou"
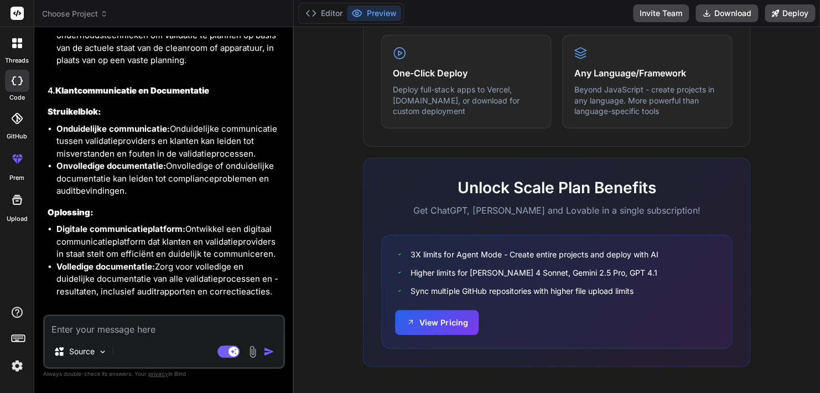
scroll to position [8962, 0]
drag, startPoint x: 221, startPoint y: 89, endPoint x: 56, endPoint y: 89, distance: 164.9
click at [56, 89] on h2 "4. Klantcommunicatie en Documentatie" at bounding box center [165, 90] width 235 height 13
copy strong "Klantcommunicatie en Documentatie"
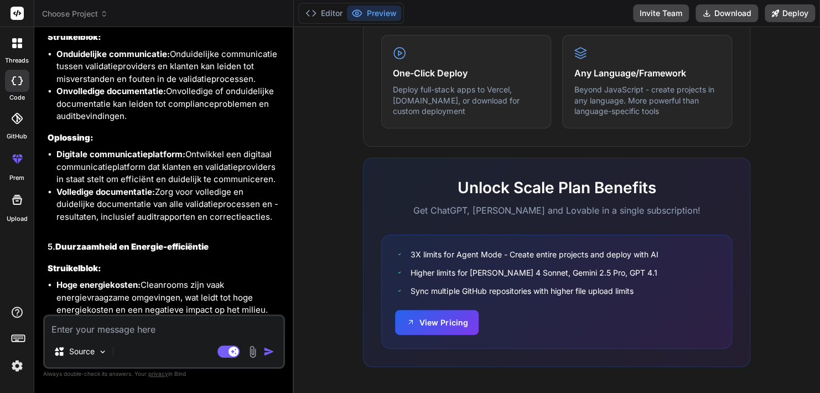
scroll to position [9036, 0]
drag, startPoint x: 274, startPoint y: 217, endPoint x: 53, endPoint y: 152, distance: 230.6
click at [53, 152] on ul "Digitale communicatieplatform: Ontwikkel een digitaal communicatieplatform dat …" at bounding box center [165, 185] width 235 height 75
copy ul "Digitale communicatieplatform: Ontwikkel een digitaal communicatieplatform dat …"
click at [100, 333] on textarea at bounding box center [164, 326] width 238 height 20
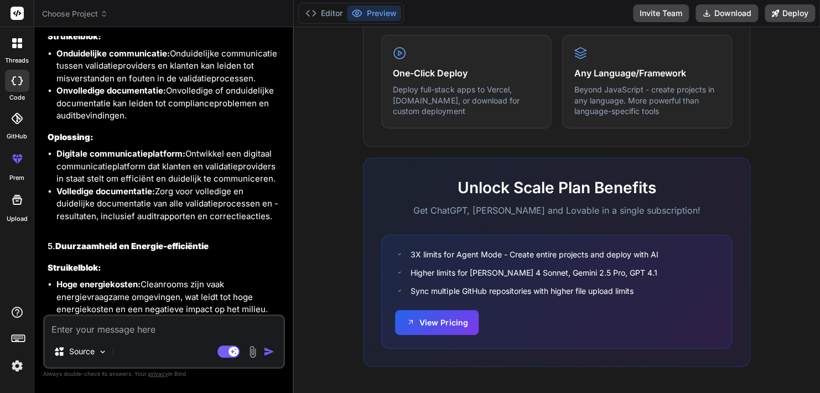
paste textarea "Digitale communicatieplatform: Ontwikkel een digitaal communicatieplatform dat …"
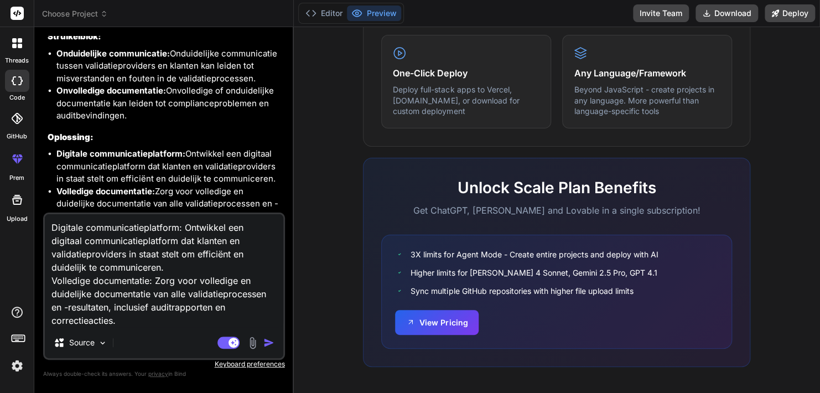
click at [181, 228] on textarea "Digitale communicatieplatform: Ontwikkel een digitaal communicatieplatform dat …" at bounding box center [164, 270] width 238 height 113
click at [225, 230] on textarea "Digitale communicatieplatform Ontwikkel een digitaal communicatieplatform dat k…" at bounding box center [164, 270] width 238 height 113
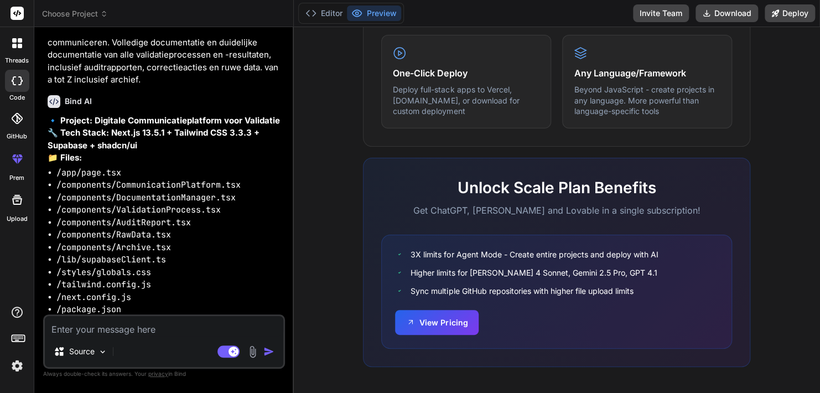
scroll to position [9627, 0]
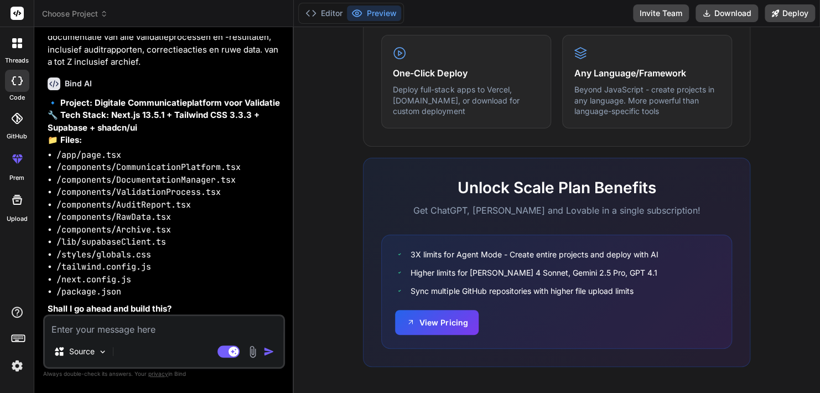
click at [186, 332] on textarea at bounding box center [164, 326] width 238 height 20
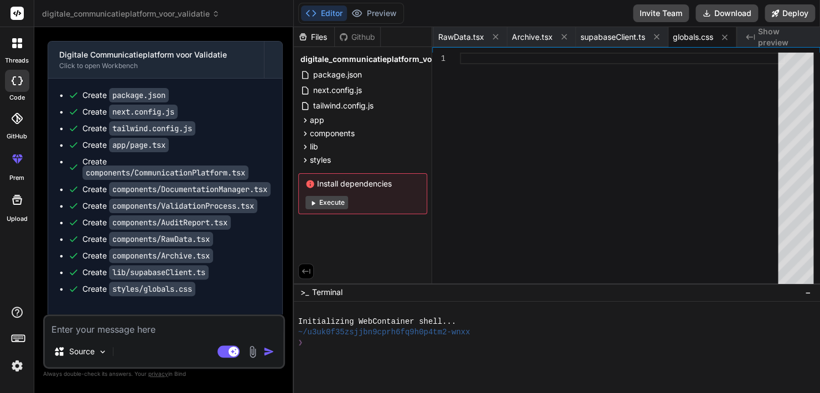
scroll to position [10020, 0]
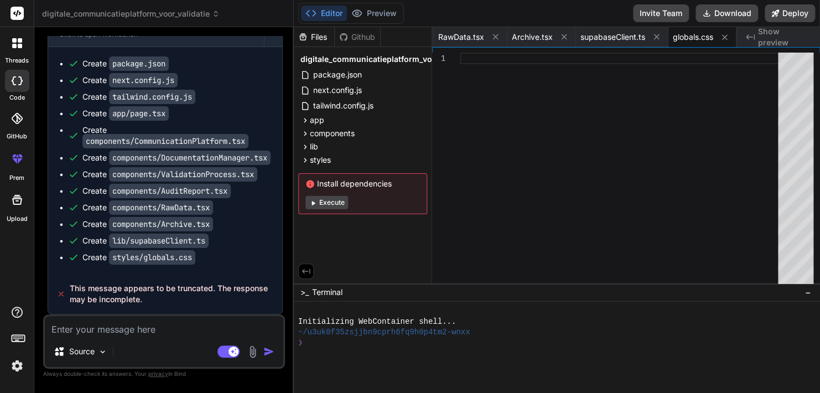
click at [84, 328] on textarea at bounding box center [164, 326] width 238 height 20
click at [164, 325] on textarea at bounding box center [164, 326] width 238 height 20
click at [460, 35] on span "RawData.tsx" at bounding box center [461, 37] width 46 height 11
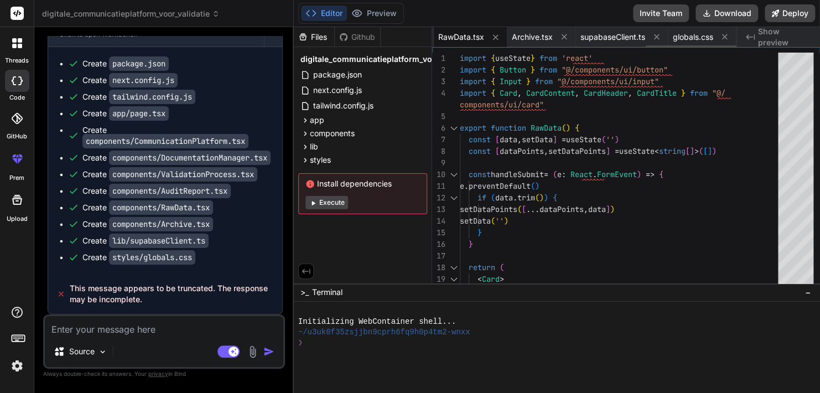
click at [464, 34] on span "RawData.tsx" at bounding box center [461, 37] width 46 height 11
click at [691, 37] on span "globals.css" at bounding box center [693, 37] width 40 height 11
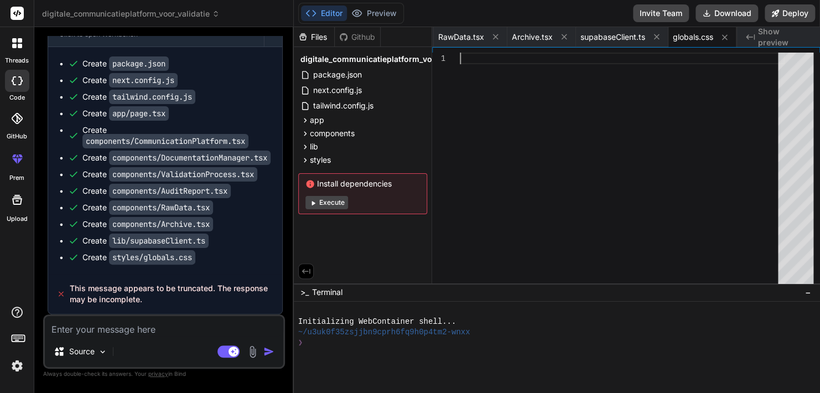
scroll to position [0, 0]
click at [599, 122] on div at bounding box center [622, 171] width 325 height 236
click at [162, 329] on textarea at bounding box center [164, 326] width 238 height 20
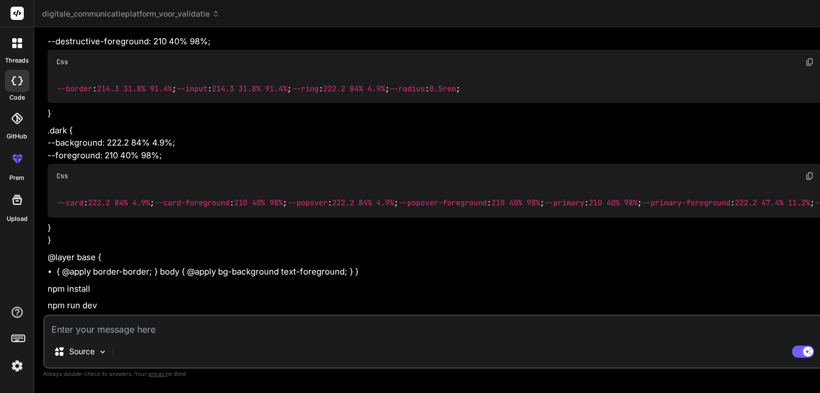
scroll to position [10693, 0]
click at [109, 329] on textarea at bounding box center [451, 326] width 813 height 20
click at [143, 328] on textarea at bounding box center [451, 326] width 813 height 20
click at [153, 327] on textarea at bounding box center [451, 326] width 813 height 20
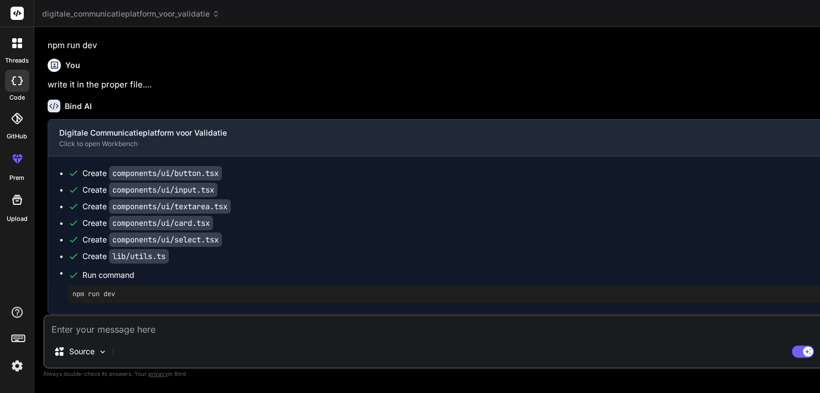
scroll to position [95, 0]
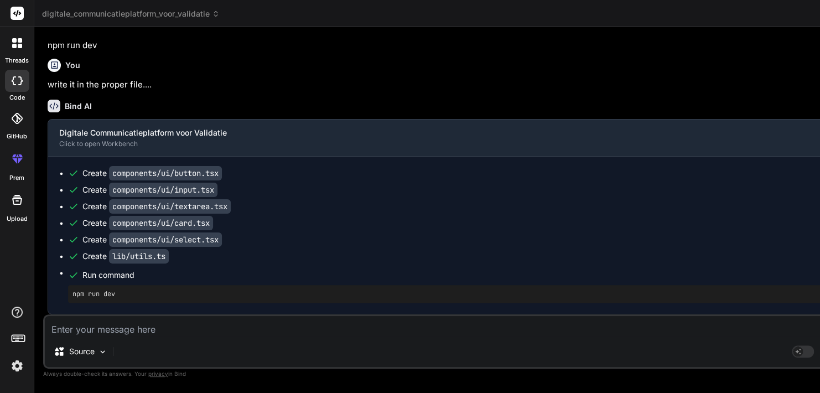
scroll to position [10953, 0]
click at [159, 330] on textarea at bounding box center [451, 326] width 813 height 20
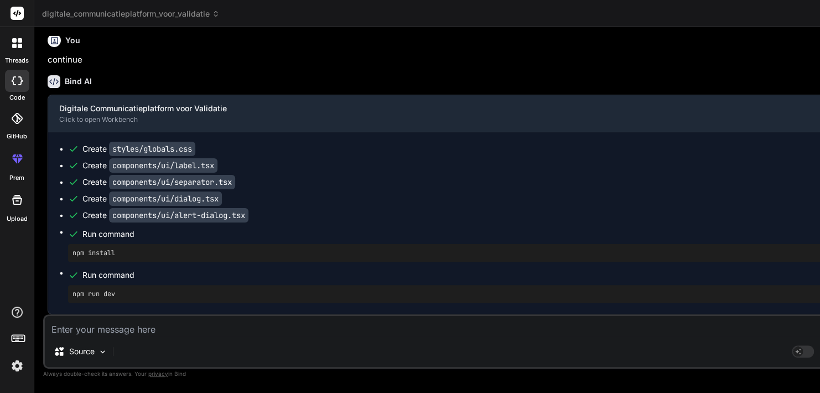
scroll to position [913, 0]
